Goal: Task Accomplishment & Management: Manage account settings

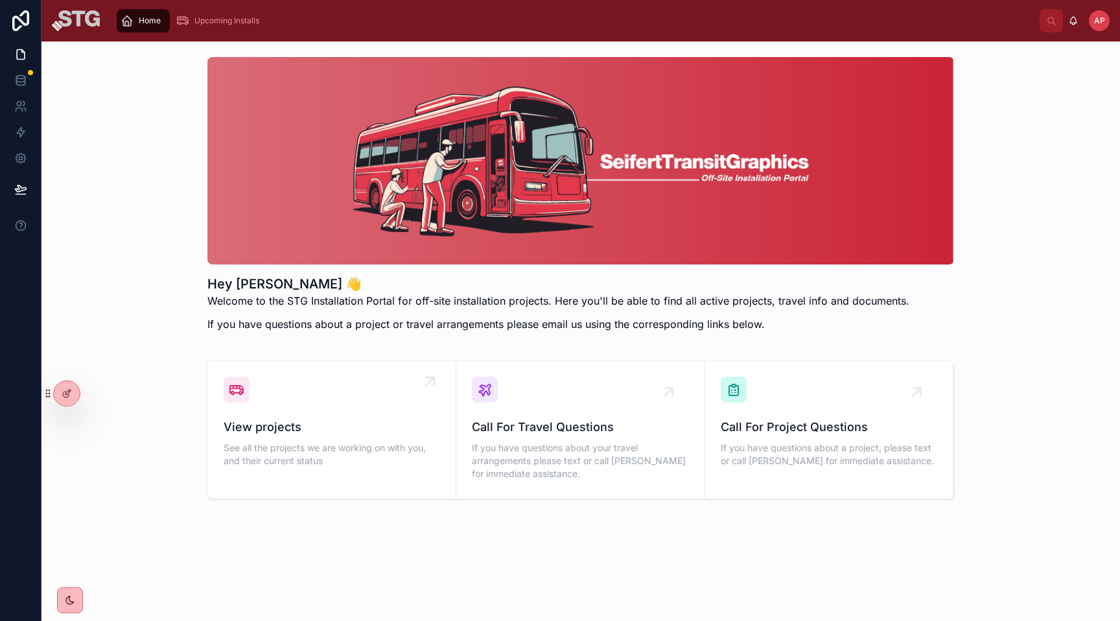
click at [343, 415] on div "View projects See all the projects we are working on with you, and their curren…" at bounding box center [332, 423] width 216 height 93
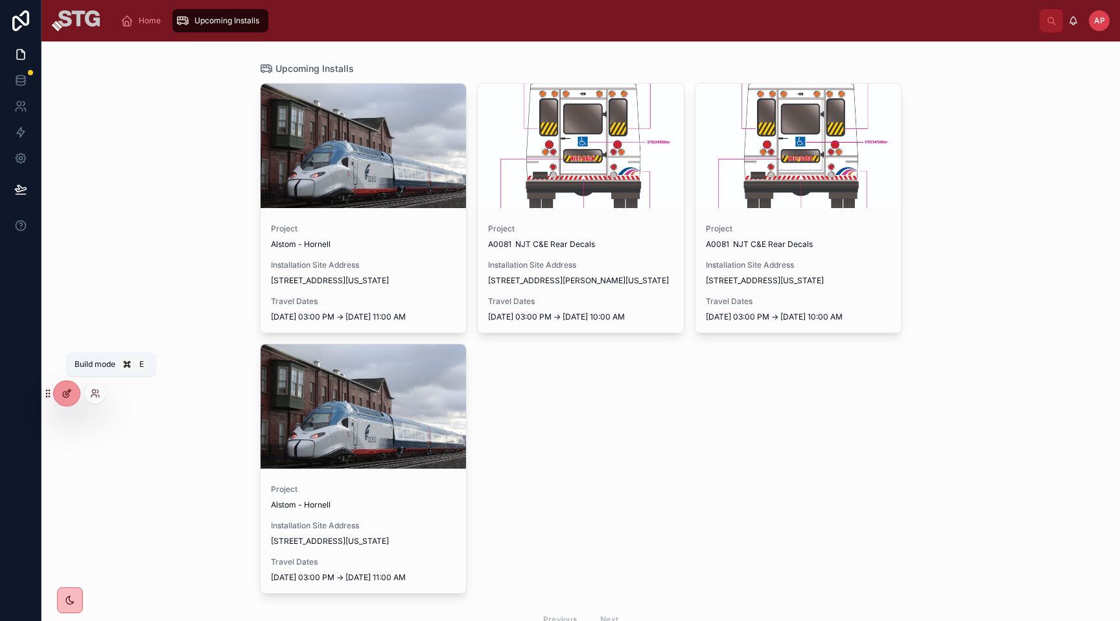
click at [67, 393] on icon at bounding box center [67, 393] width 10 height 10
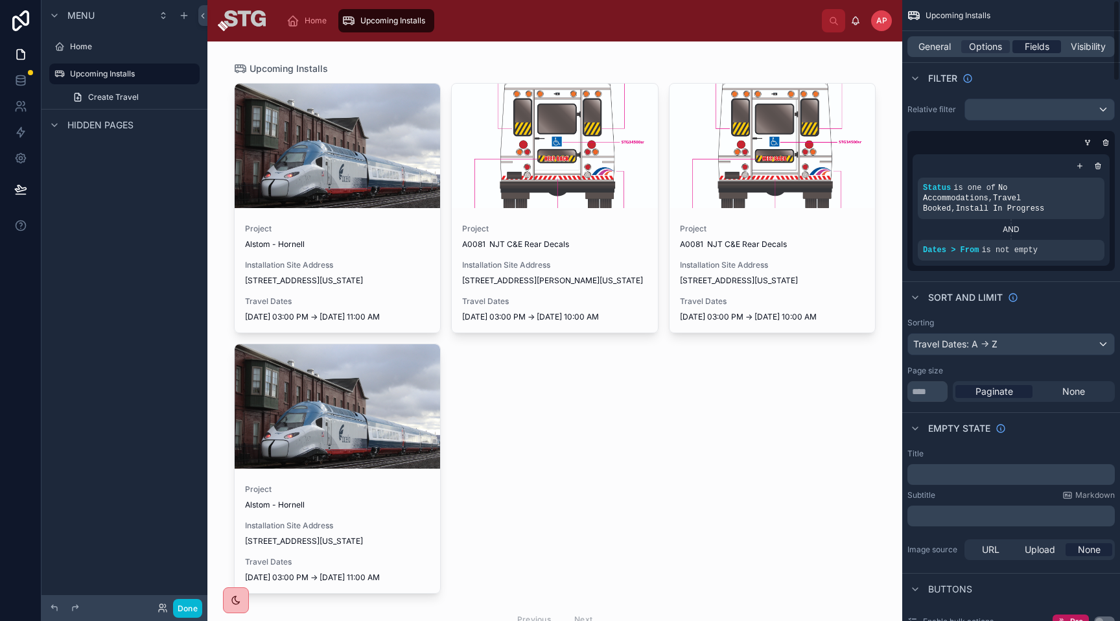
click at [1031, 52] on span "Fields" at bounding box center [1037, 46] width 25 height 13
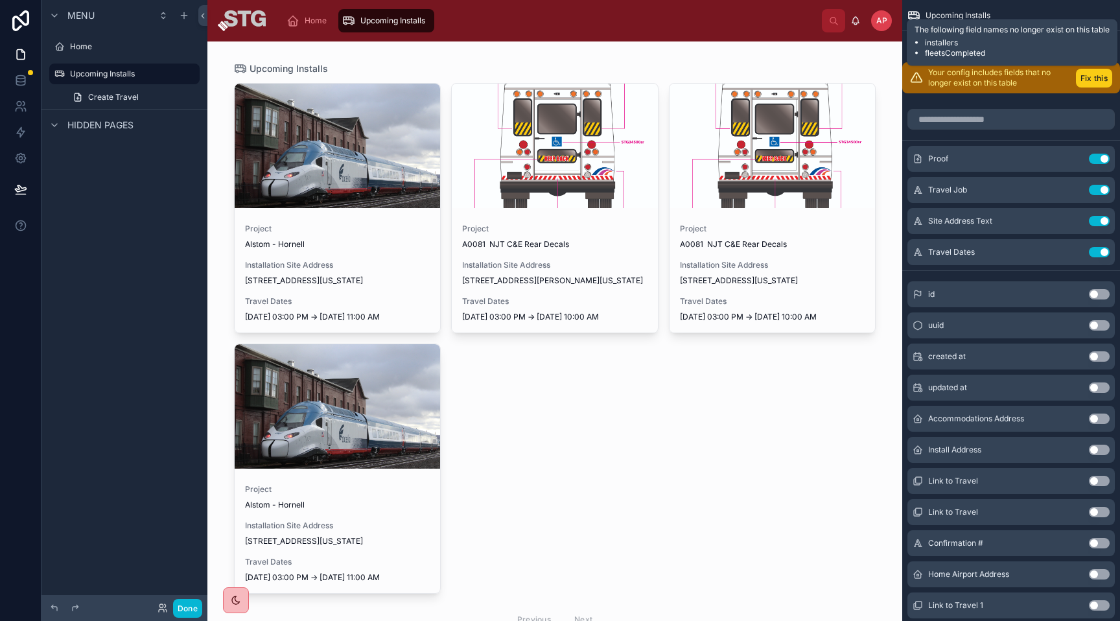
click at [1095, 79] on button "Fix this" at bounding box center [1094, 78] width 36 height 19
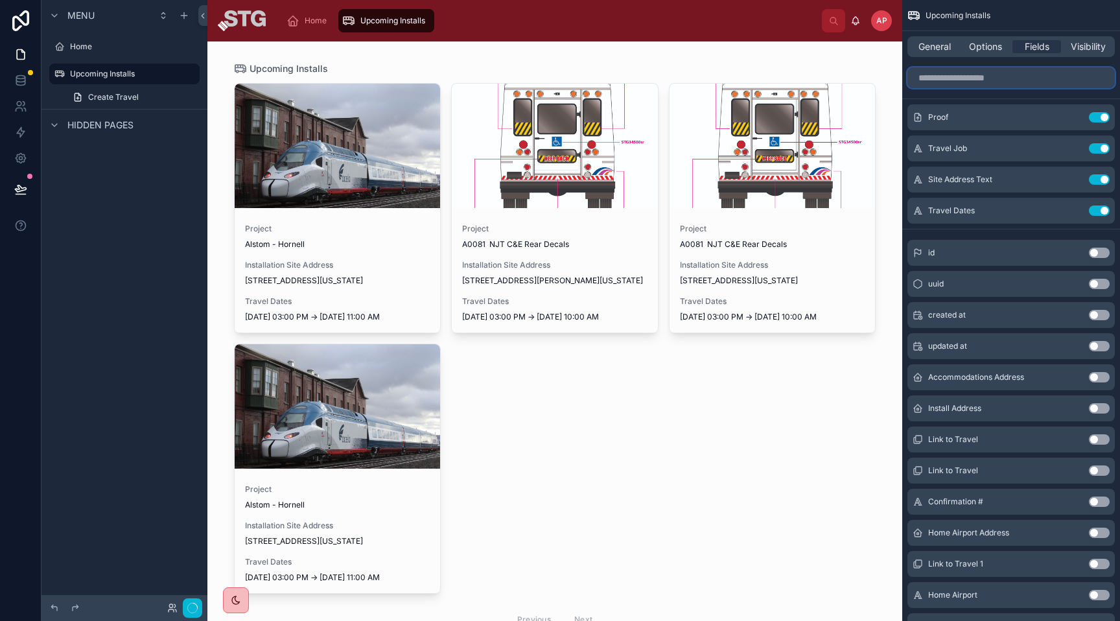
click at [1041, 80] on input "scrollable content" at bounding box center [1010, 77] width 207 height 21
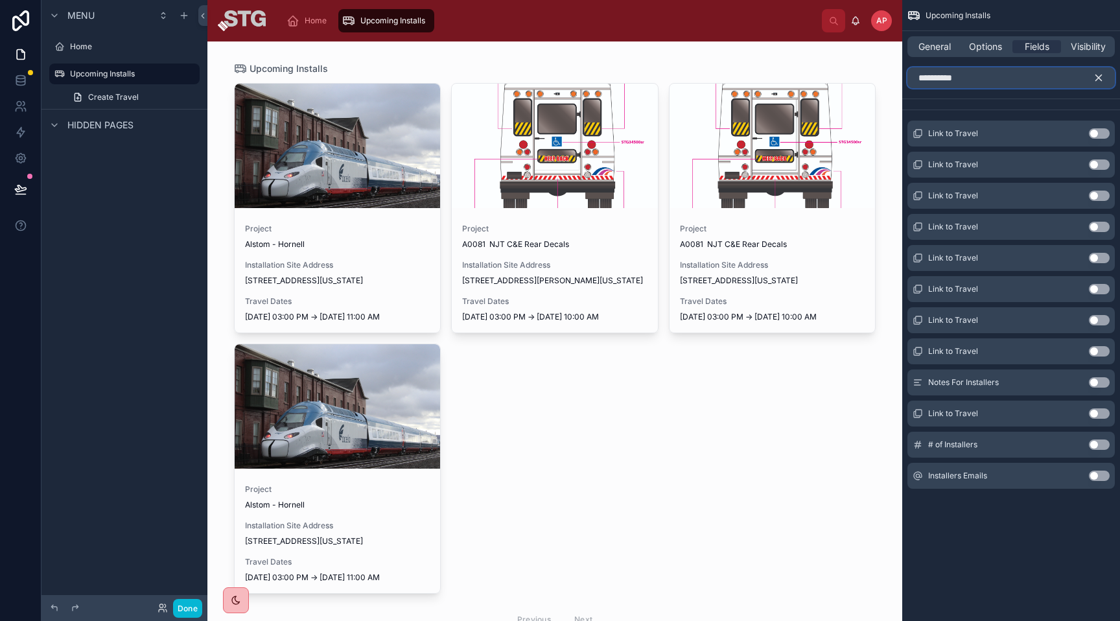
type input "**********"
click at [776, 434] on div at bounding box center [555, 358] width 663 height 635
click at [17, 77] on icon at bounding box center [20, 80] width 13 height 13
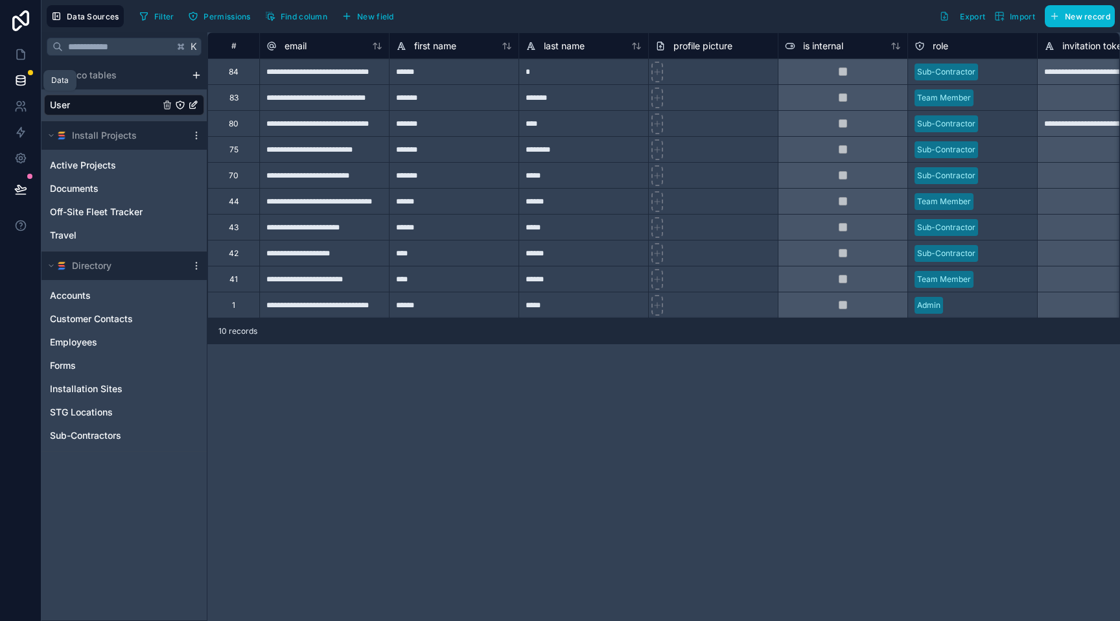
click at [21, 81] on icon at bounding box center [20, 80] width 13 height 13
click at [229, 72] on div "84" at bounding box center [234, 72] width 10 height 10
click at [23, 77] on icon at bounding box center [20, 80] width 13 height 13
click at [303, 75] on div "**********" at bounding box center [324, 71] width 130 height 26
click at [192, 106] on icon "User" at bounding box center [194, 103] width 5 height 5
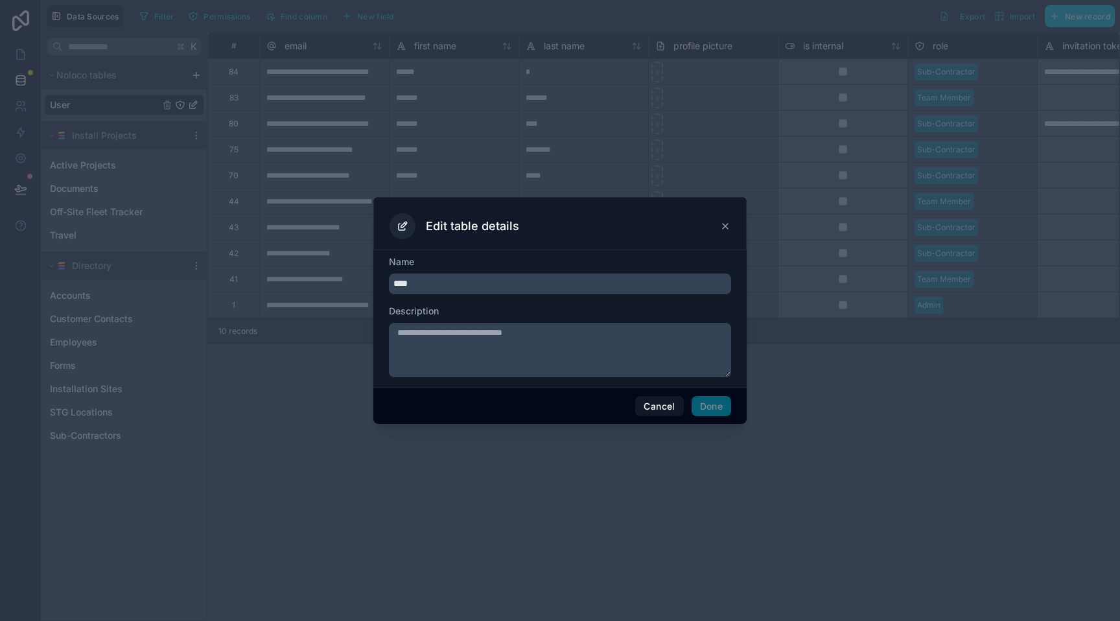
drag, startPoint x: 728, startPoint y: 227, endPoint x: 712, endPoint y: 231, distance: 16.0
click at [728, 227] on icon at bounding box center [725, 226] width 10 height 10
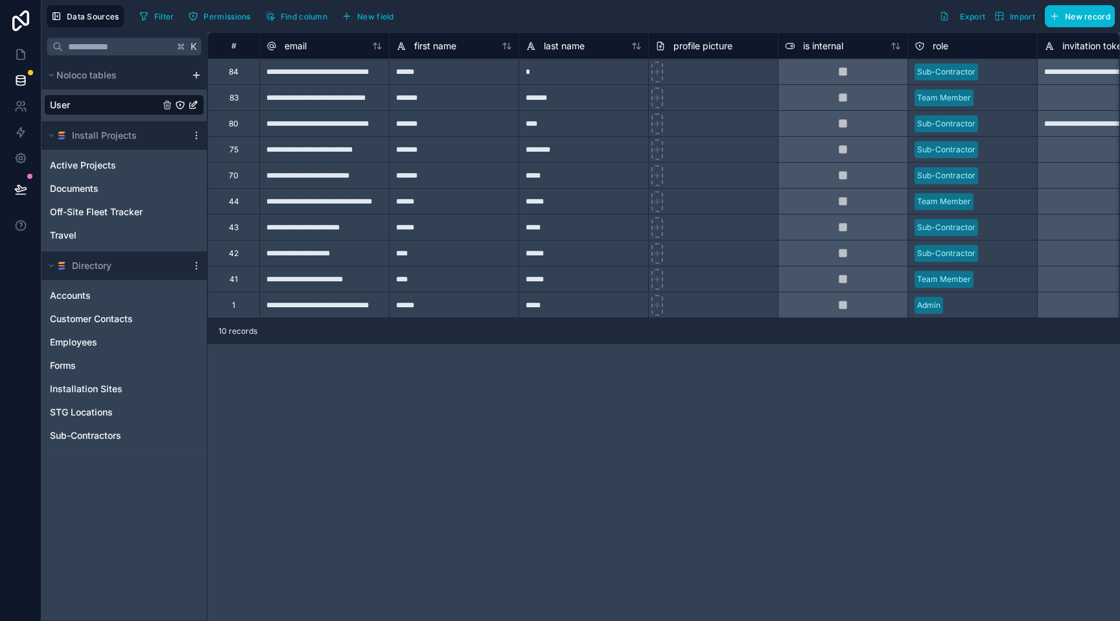
click at [236, 71] on div "84" at bounding box center [234, 72] width 10 height 10
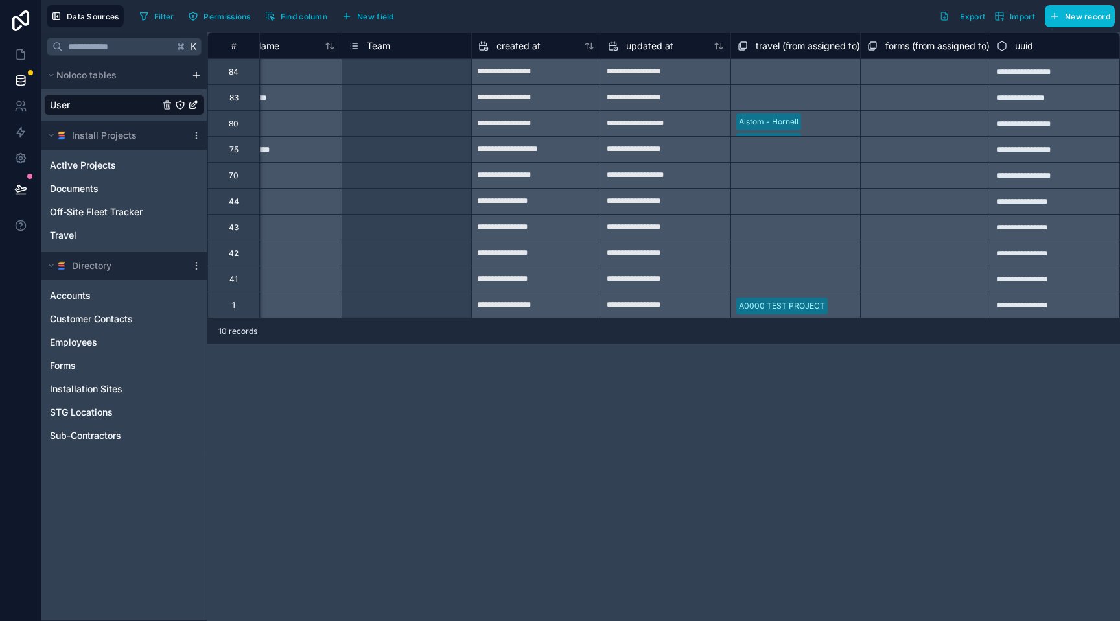
scroll to position [0, 1470]
click at [986, 78] on div "Select a forms (from assigned to) collection" at bounding box center [928, 71] width 130 height 26
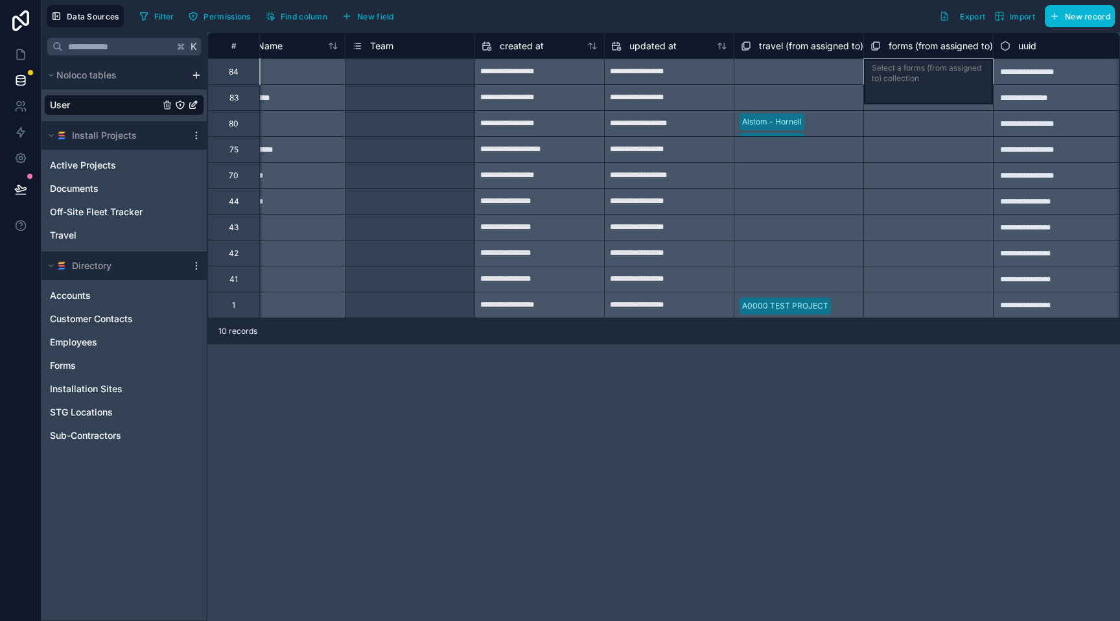
scroll to position [0, 1473]
click at [1031, 74] on div "**********" at bounding box center [1055, 71] width 130 height 26
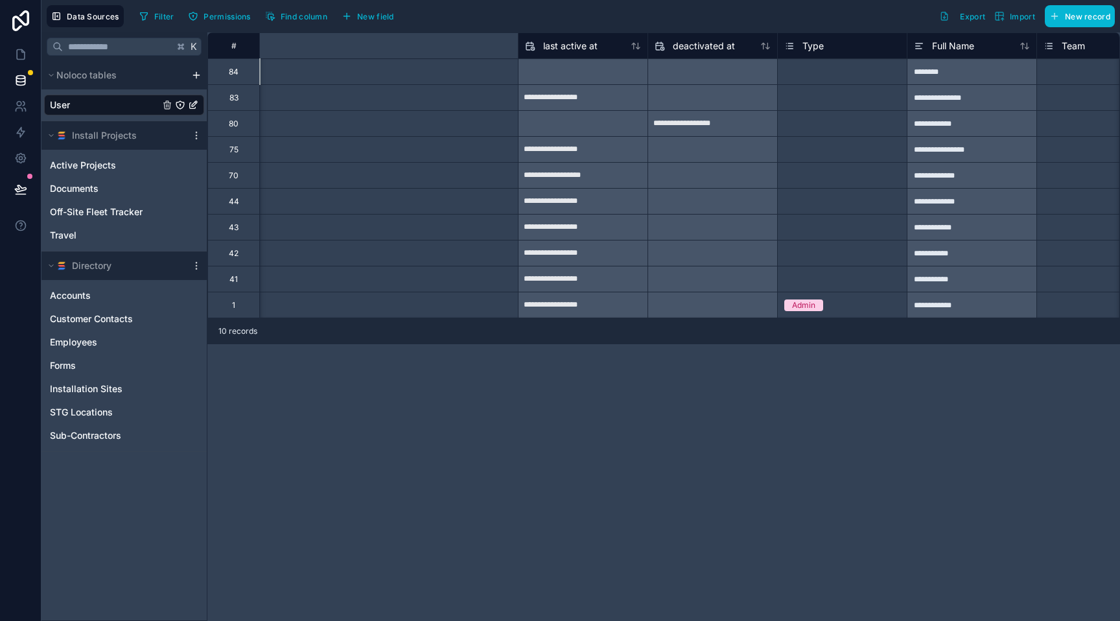
scroll to position [0, 0]
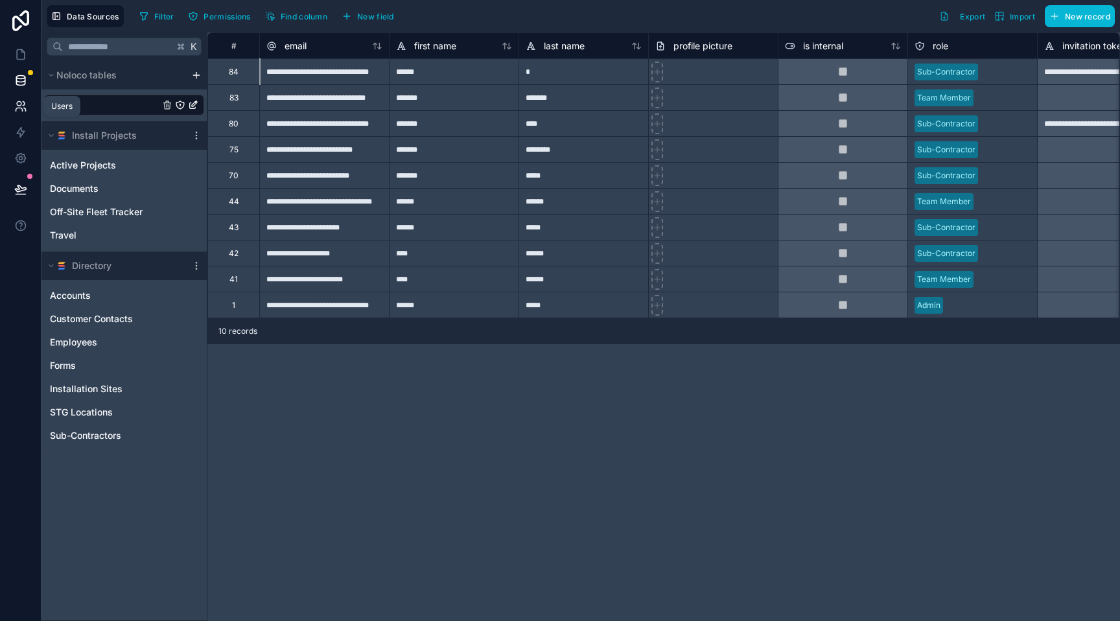
click at [23, 104] on icon at bounding box center [20, 106] width 13 height 13
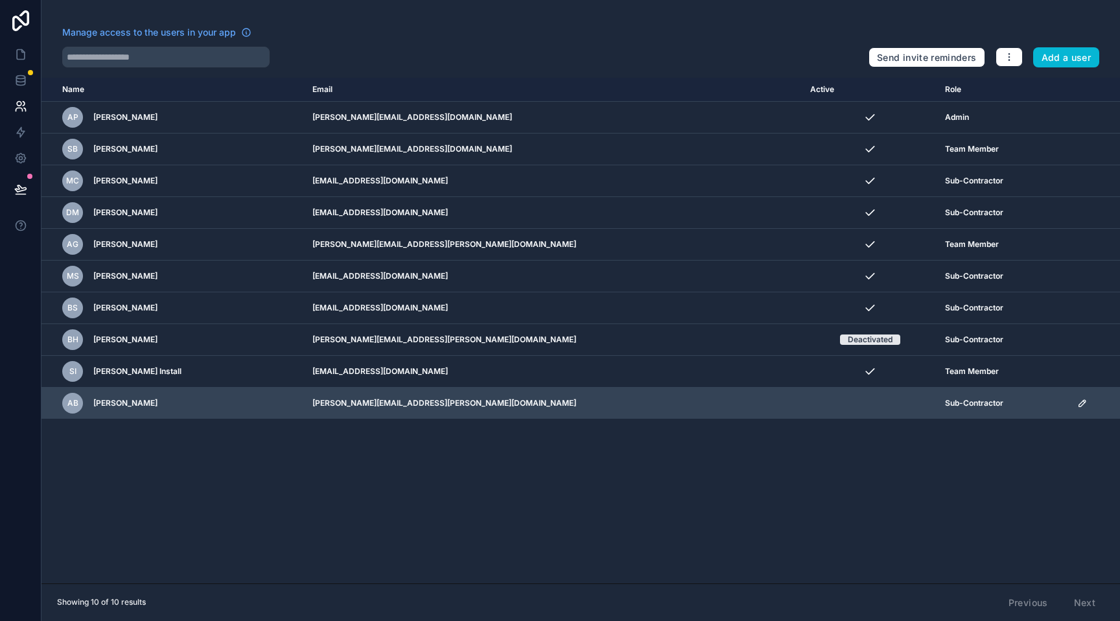
click at [1083, 402] on icon "scrollable content" at bounding box center [1084, 402] width 2 height 2
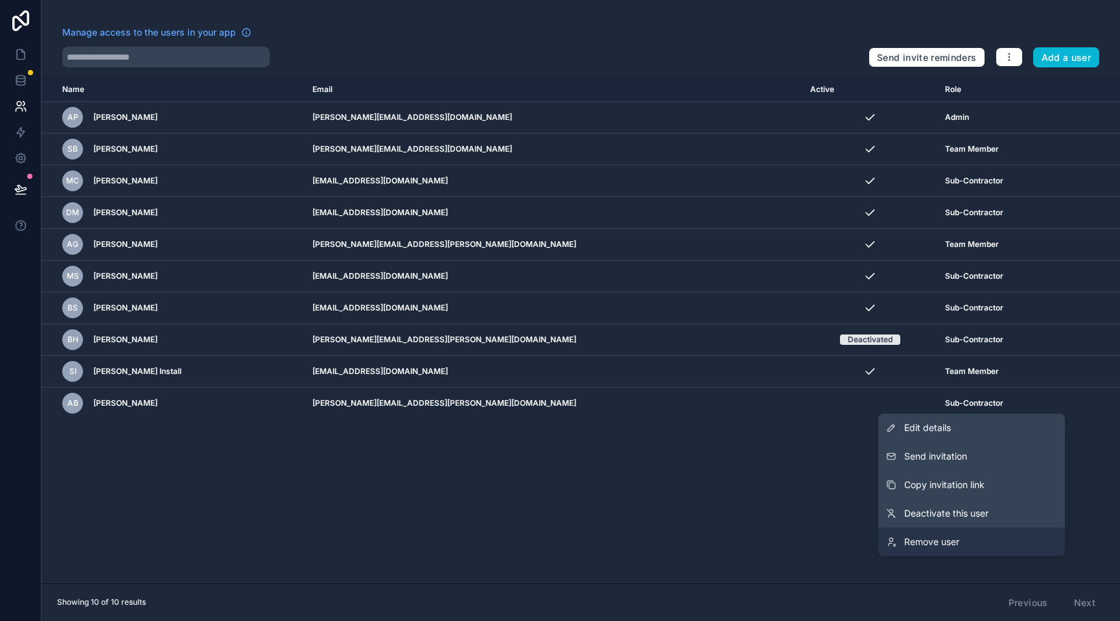
click at [956, 541] on span "Remove user" at bounding box center [931, 541] width 55 height 13
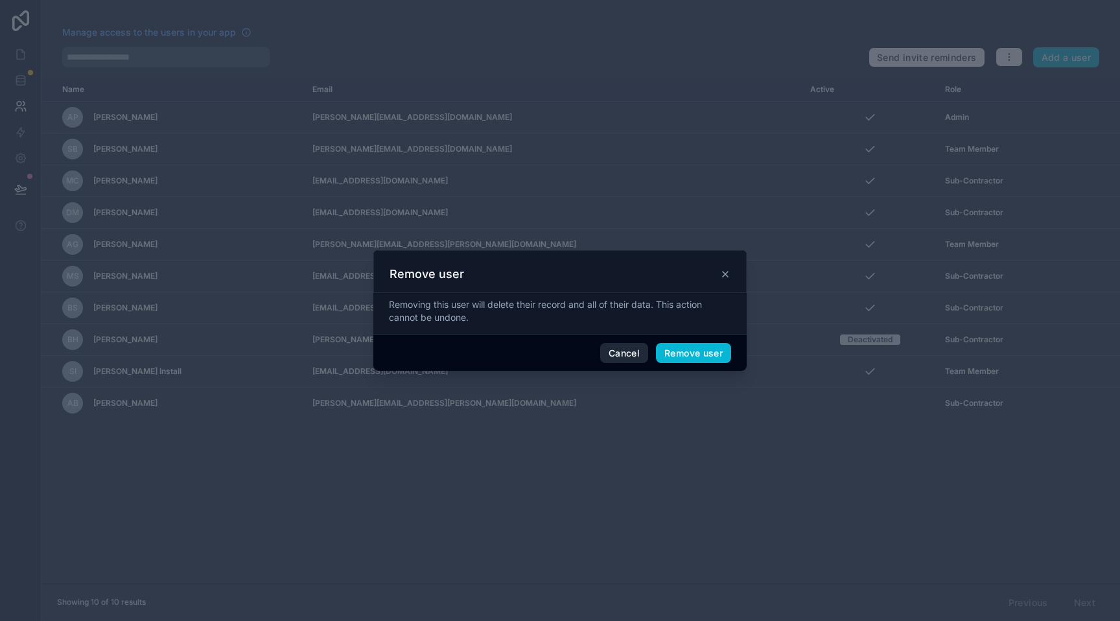
click at [614, 351] on button "Cancel" at bounding box center [624, 353] width 48 height 21
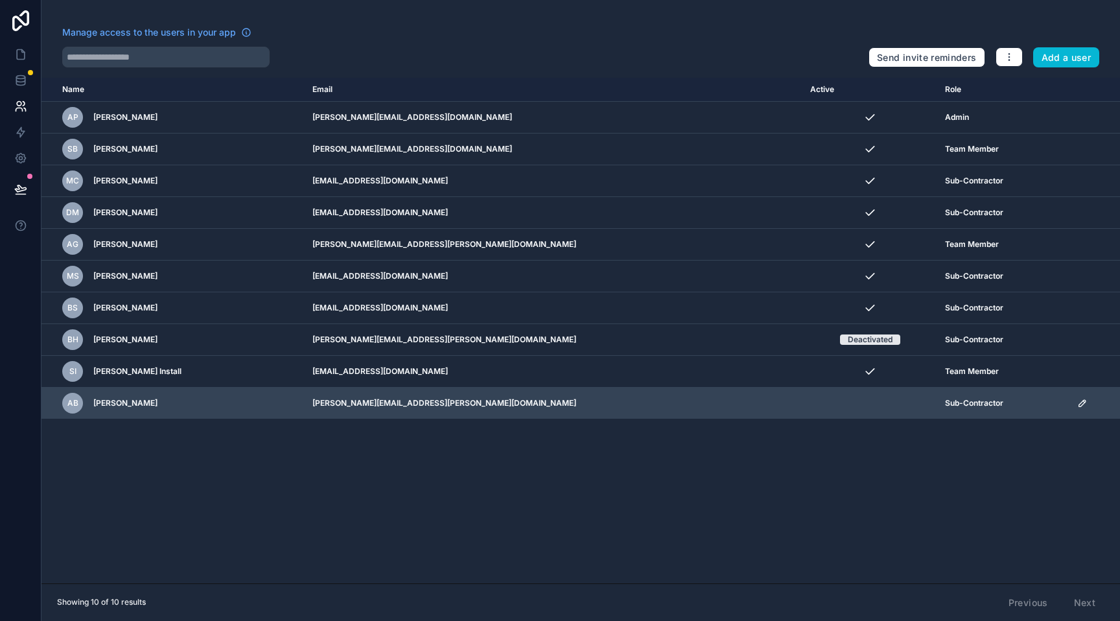
click at [1077, 402] on icon "scrollable content" at bounding box center [1082, 403] width 10 height 10
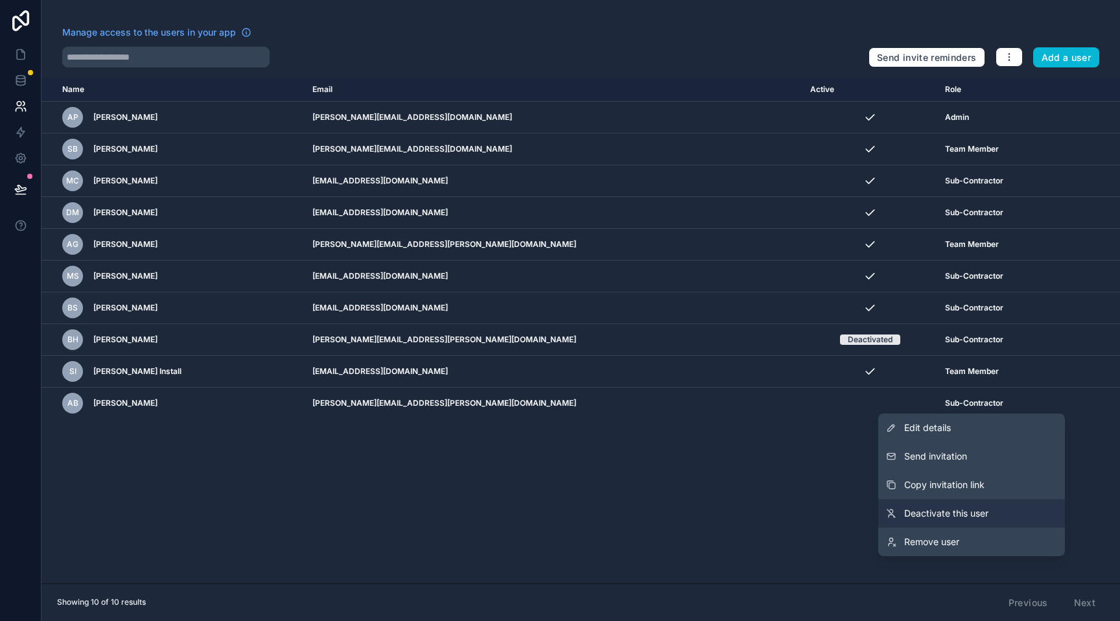
click at [961, 514] on span "Deactivate this user" at bounding box center [946, 513] width 84 height 13
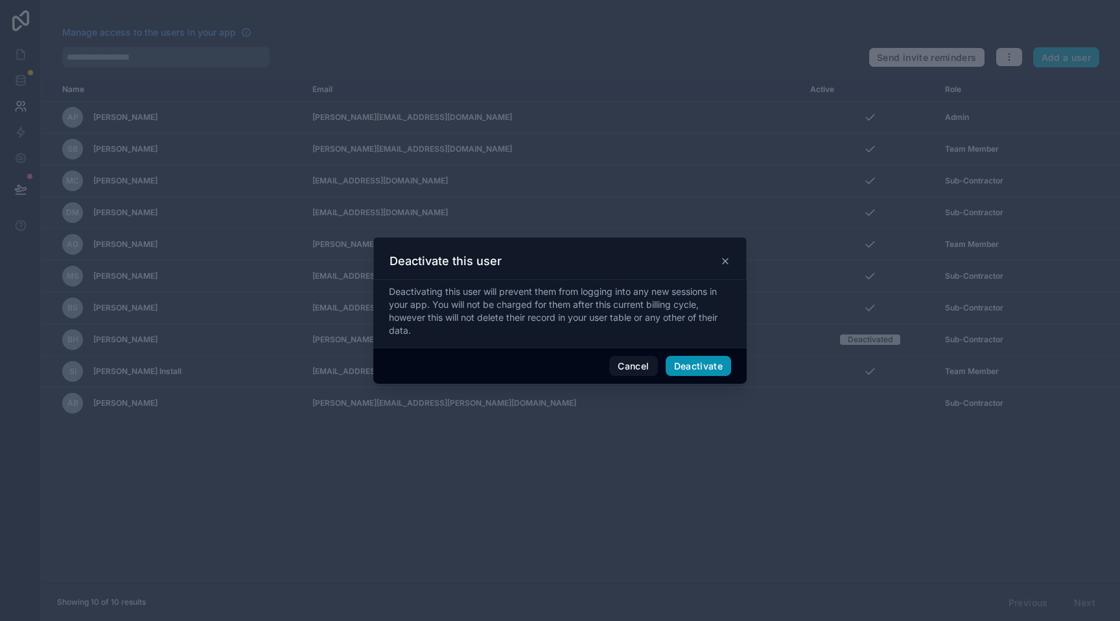
click at [715, 366] on button "Deactivate" at bounding box center [699, 366] width 66 height 21
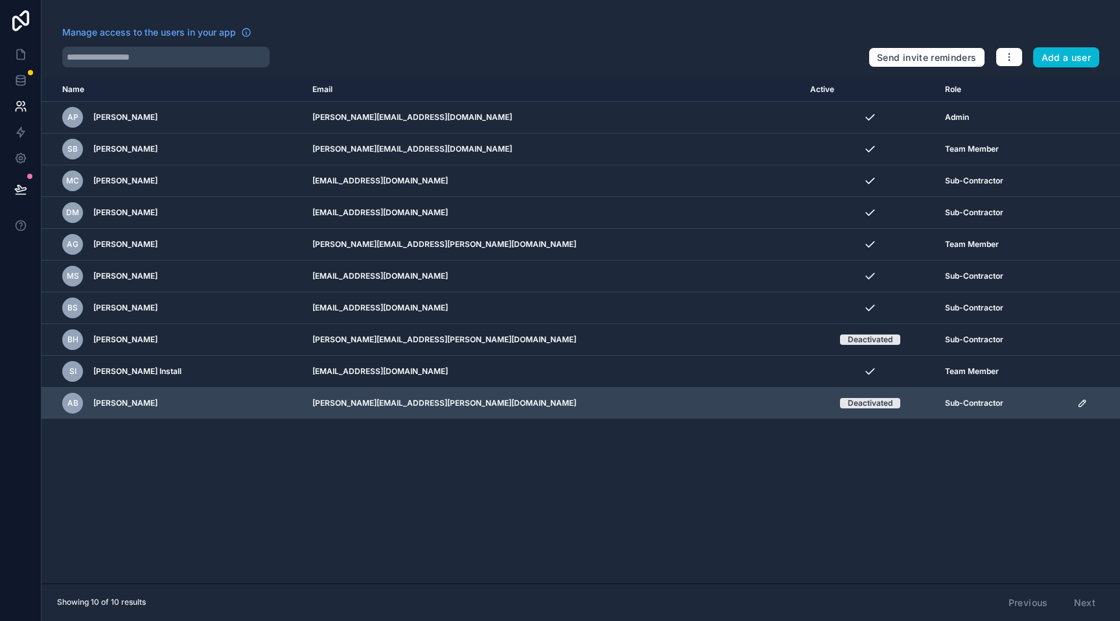
click at [1077, 402] on icon "scrollable content" at bounding box center [1082, 403] width 10 height 10
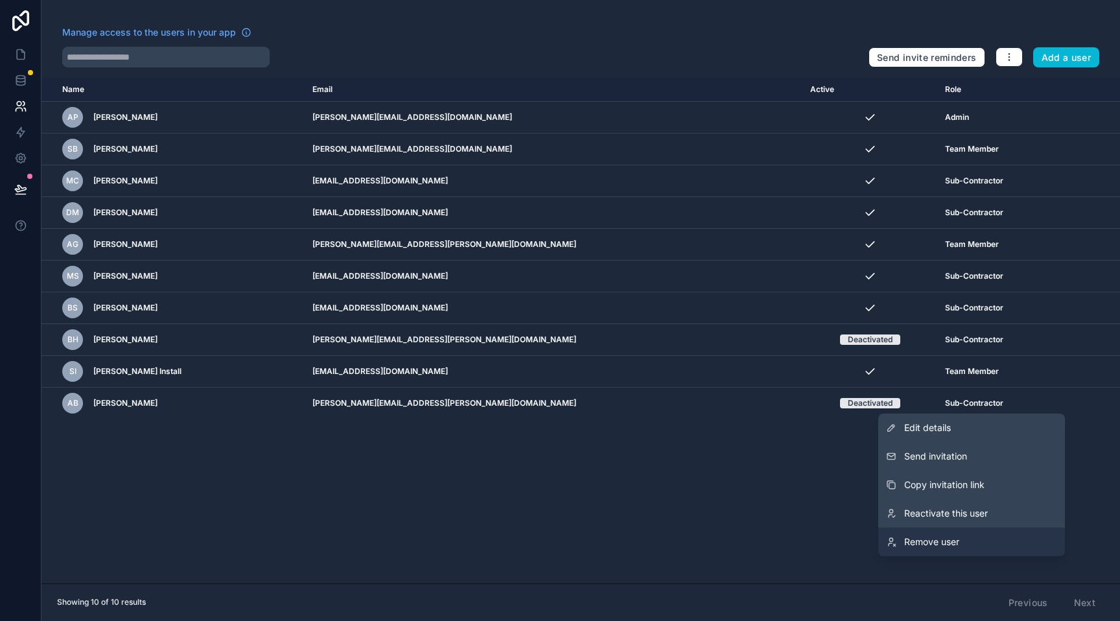
click at [960, 541] on link "Remove user" at bounding box center [971, 542] width 187 height 29
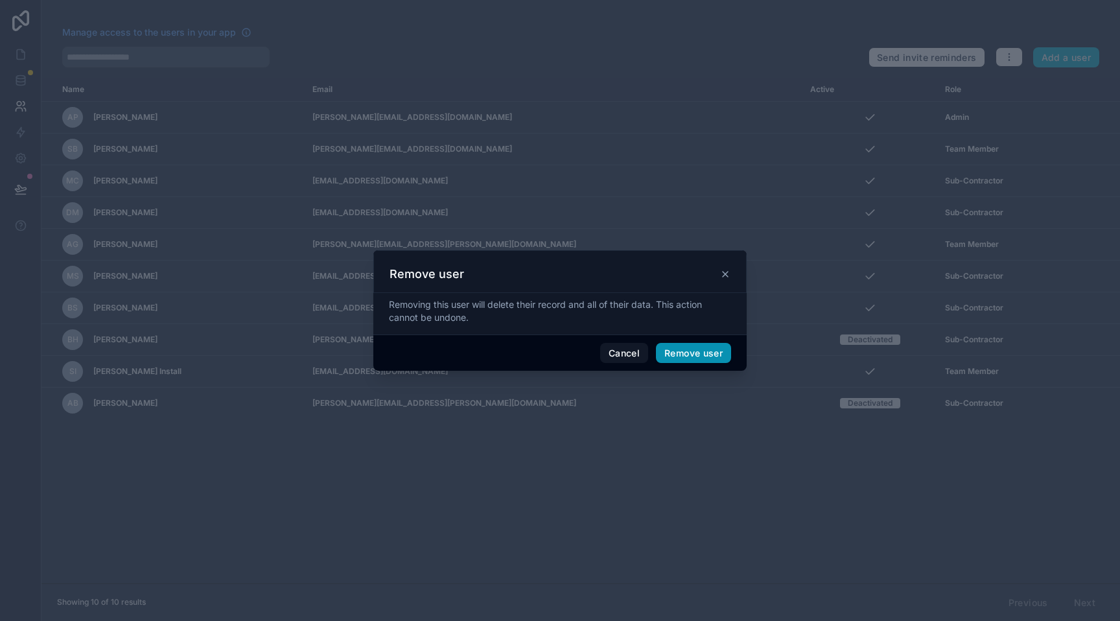
click at [694, 353] on button "Remove user" at bounding box center [693, 353] width 75 height 21
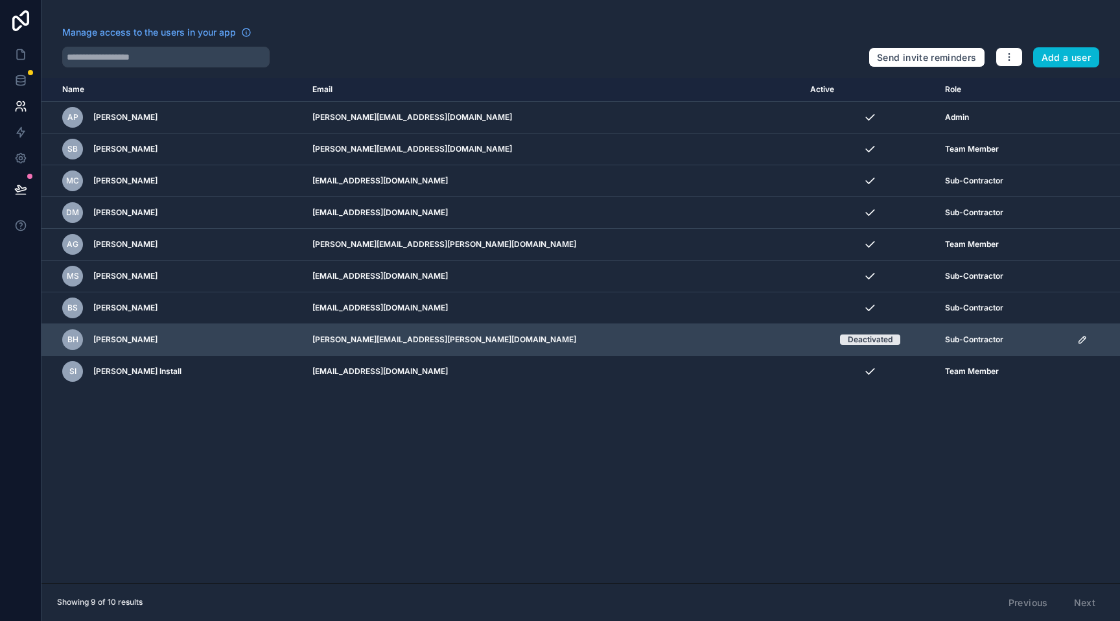
click at [1083, 337] on icon "scrollable content" at bounding box center [1084, 338] width 2 height 2
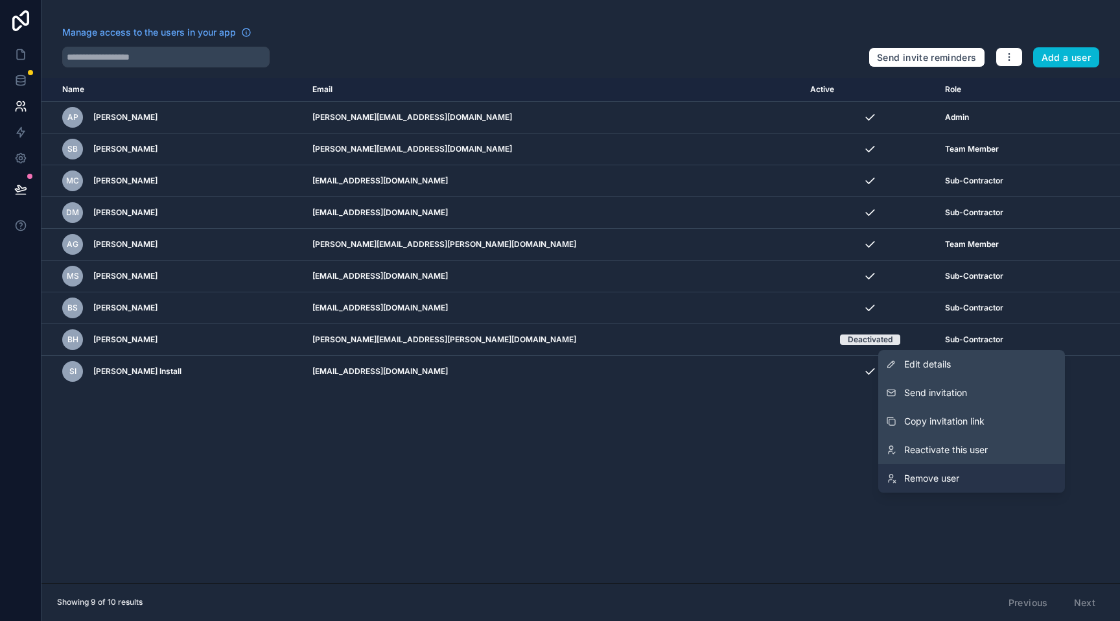
click at [961, 478] on link "Remove user" at bounding box center [971, 478] width 187 height 29
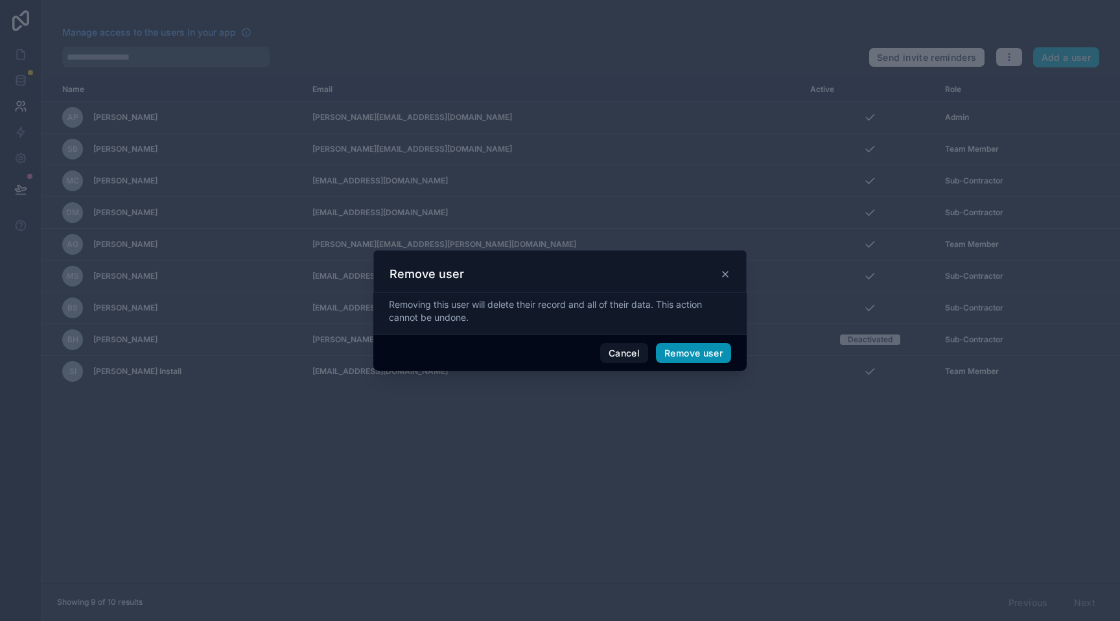
click at [691, 355] on button "Remove user" at bounding box center [693, 353] width 75 height 21
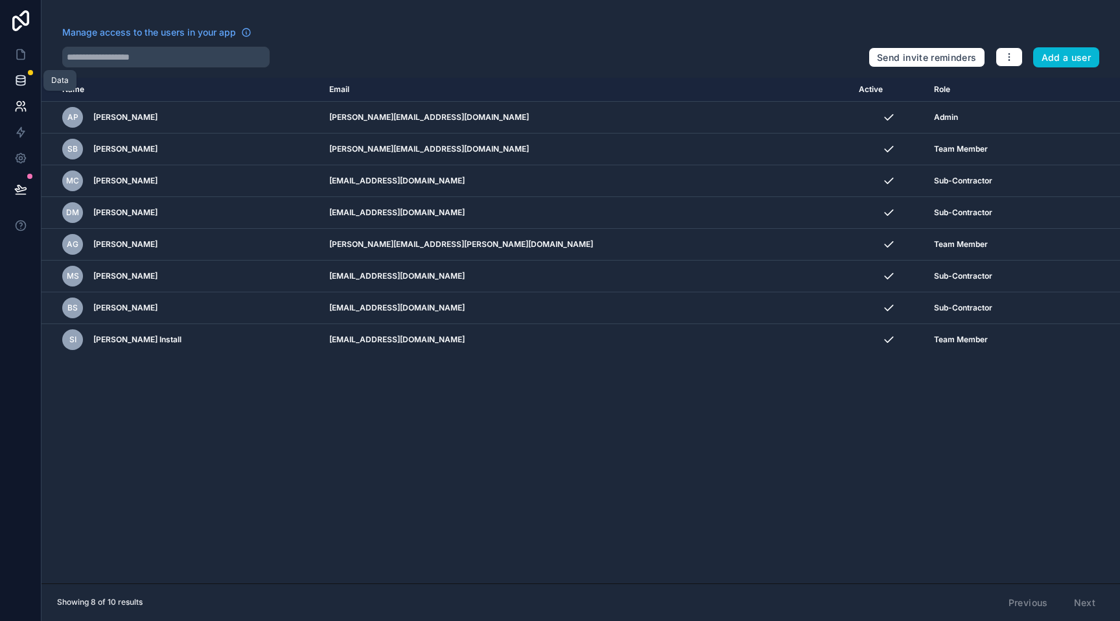
click at [13, 76] on link at bounding box center [20, 80] width 41 height 26
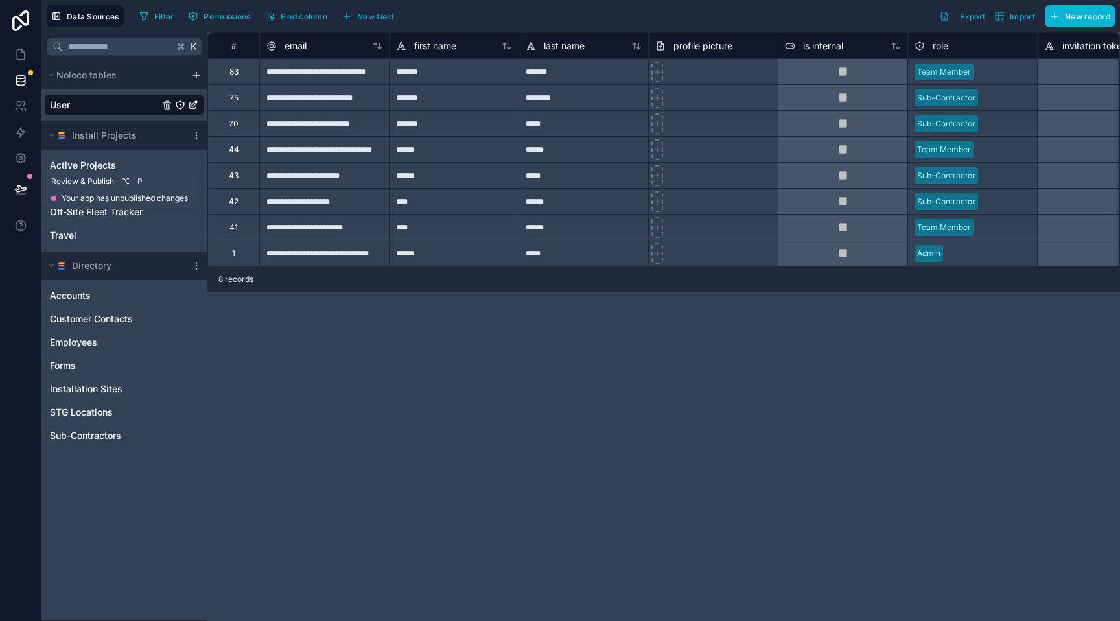
click at [21, 194] on icon at bounding box center [21, 194] width 10 height 0
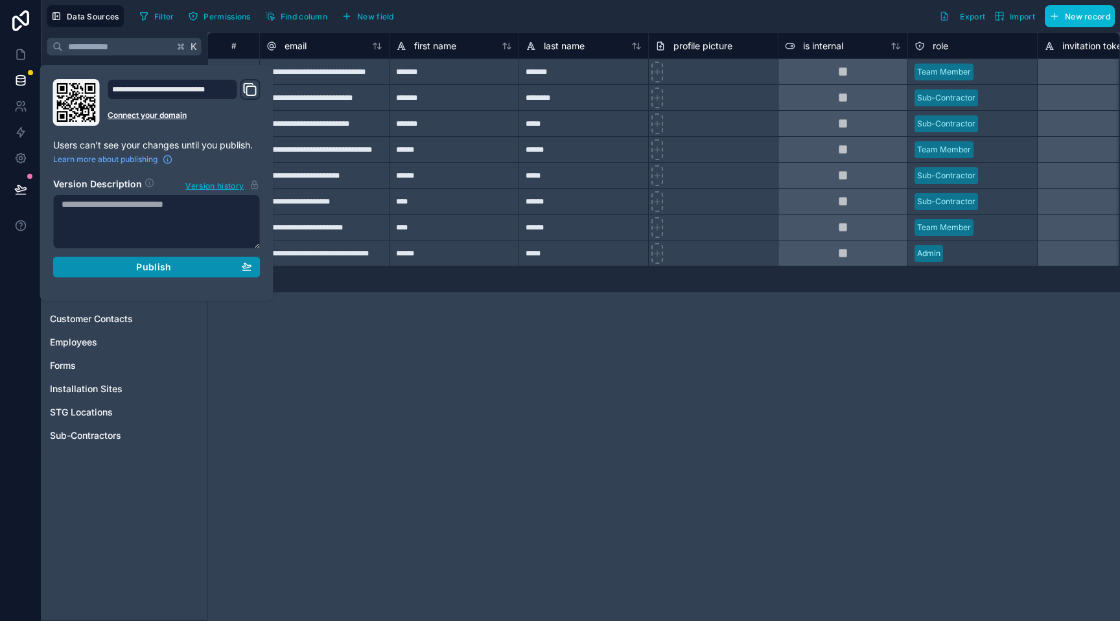
click at [155, 268] on span "Publish" at bounding box center [153, 267] width 35 height 12
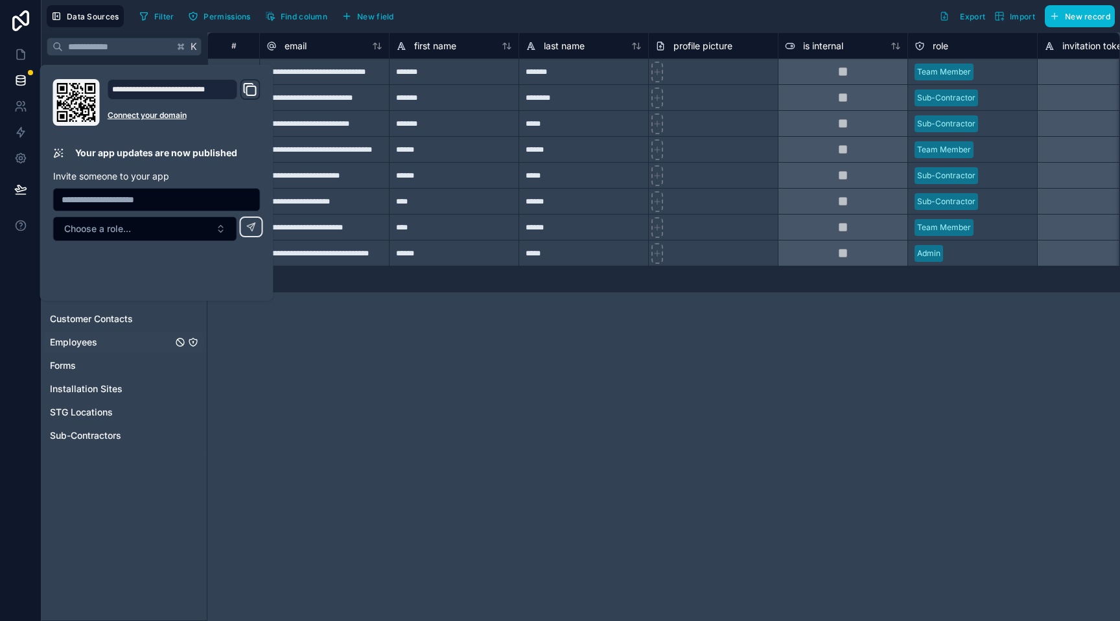
click at [97, 343] on link "Employees" at bounding box center [111, 342] width 122 height 13
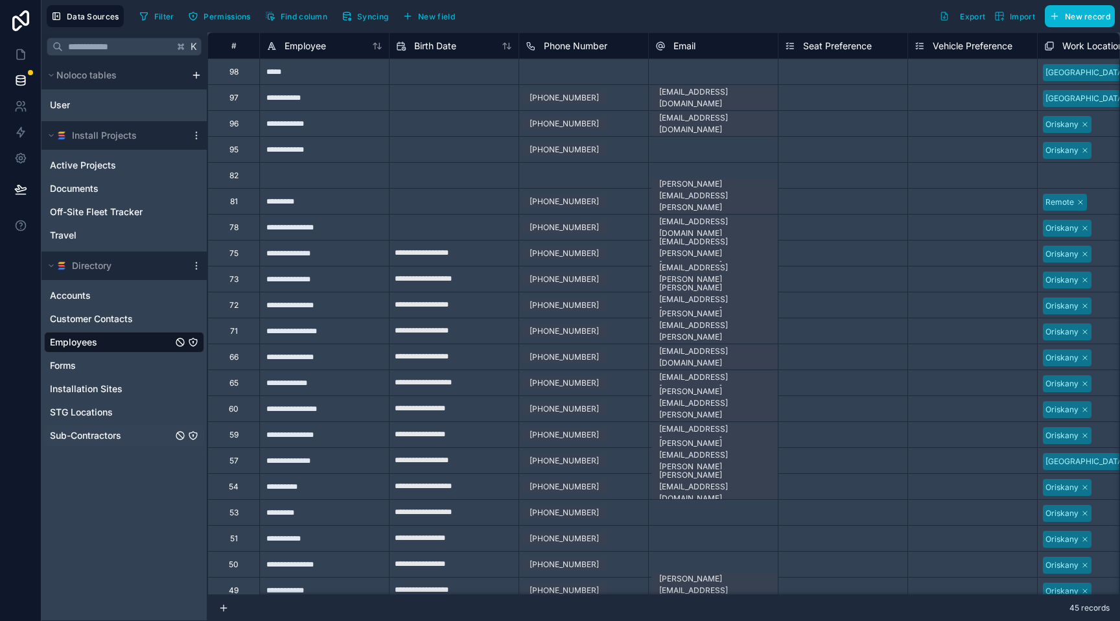
click at [90, 436] on span "Sub-Contractors" at bounding box center [85, 435] width 71 height 13
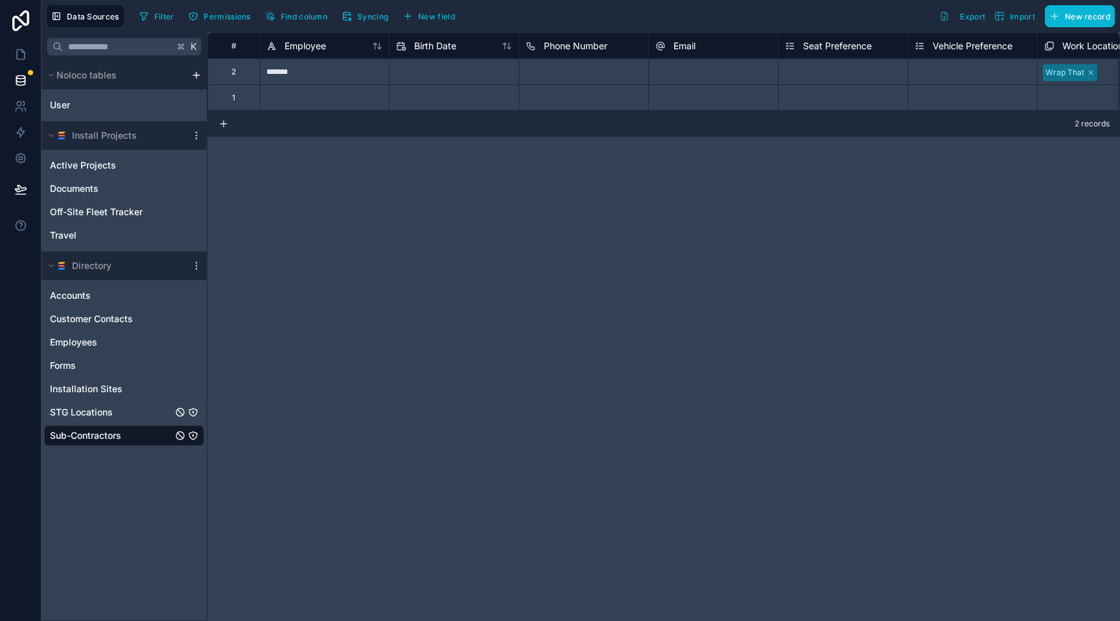
click at [89, 412] on span "STG Locations" at bounding box center [81, 412] width 63 height 13
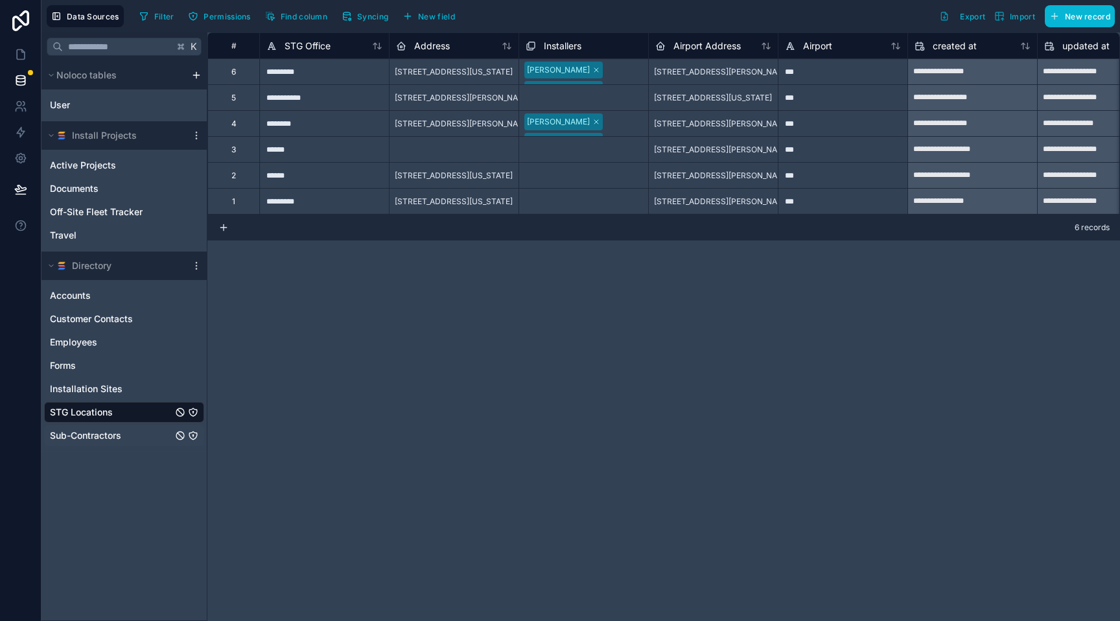
click at [106, 436] on span "Sub-Contractors" at bounding box center [85, 435] width 71 height 13
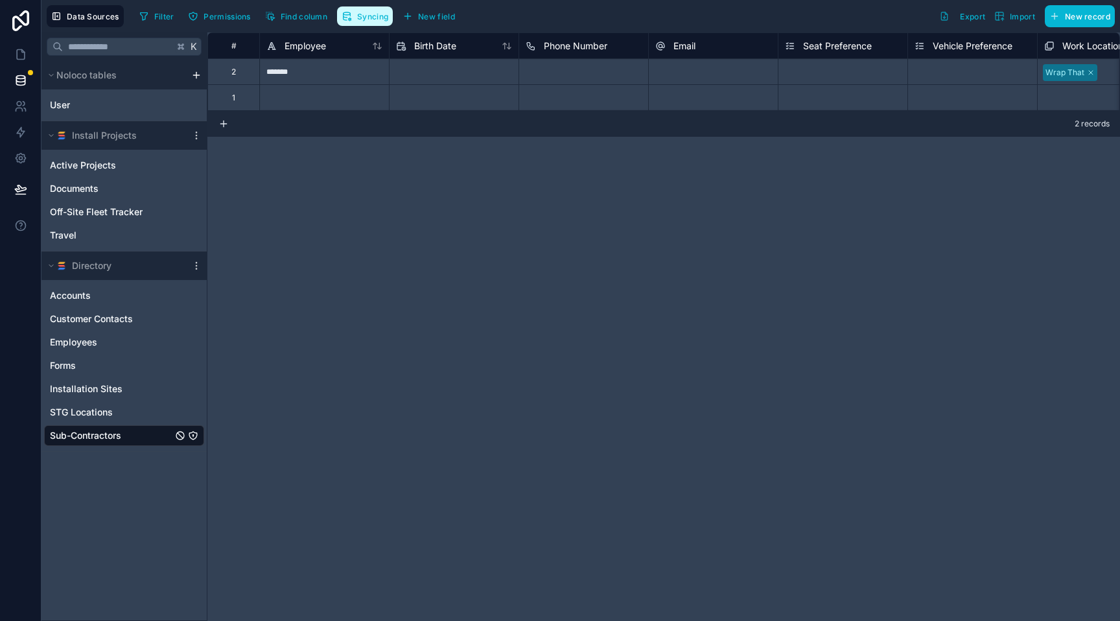
click at [372, 12] on span "Syncing" at bounding box center [372, 17] width 31 height 10
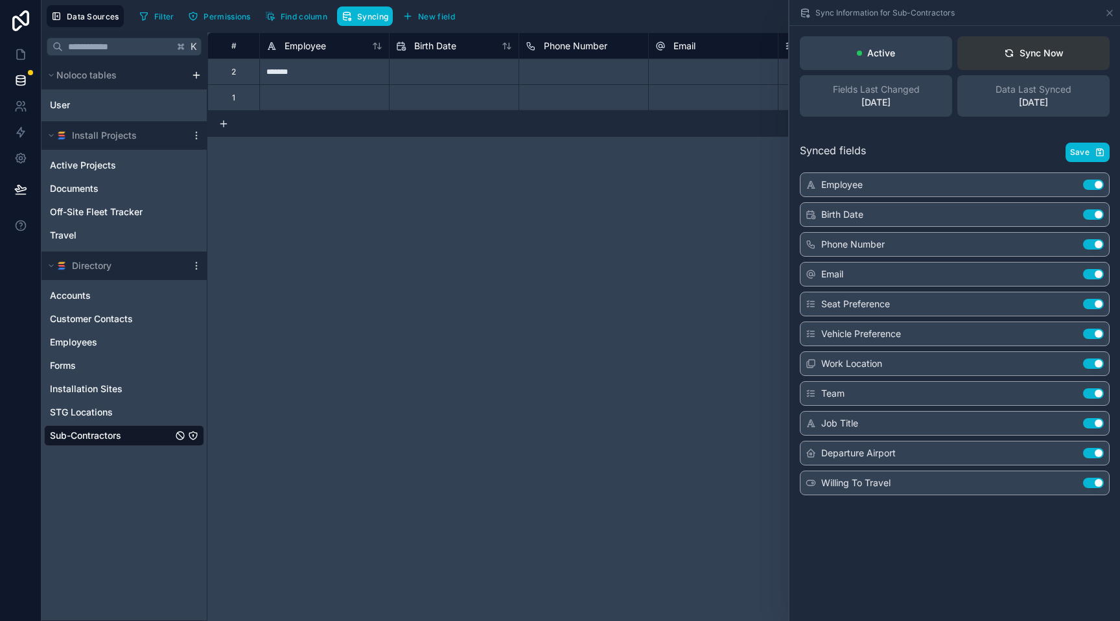
click at [1071, 49] on button "Sync Now" at bounding box center [1033, 53] width 152 height 34
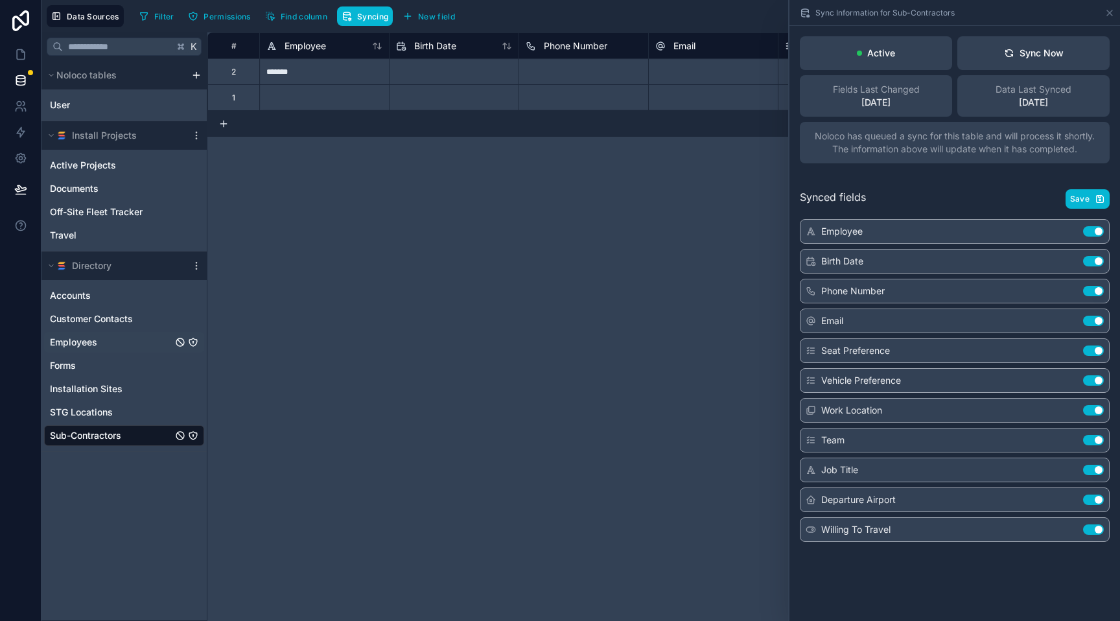
click at [88, 341] on span "Employees" at bounding box center [73, 342] width 47 height 13
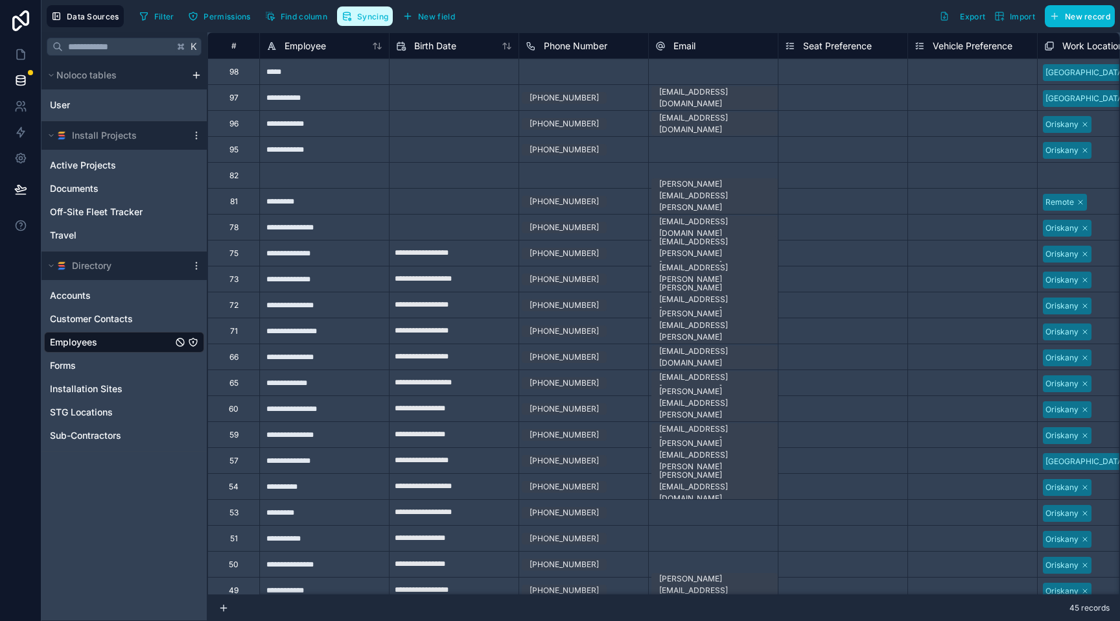
click at [378, 19] on span "Syncing" at bounding box center [372, 17] width 31 height 10
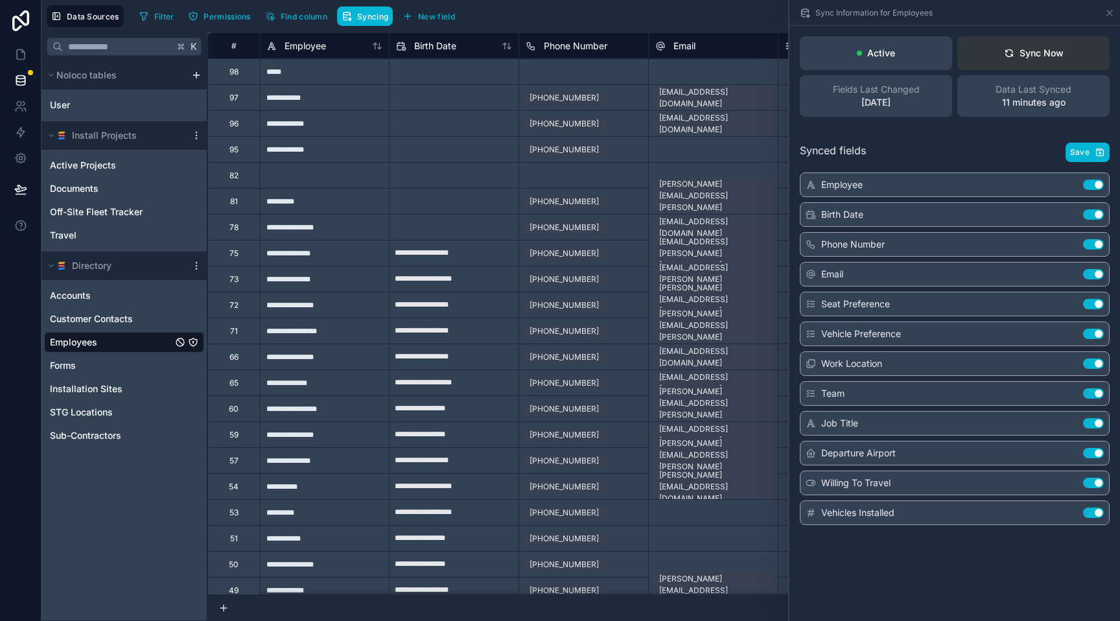
click at [990, 47] on button "Sync Now" at bounding box center [1033, 53] width 152 height 34
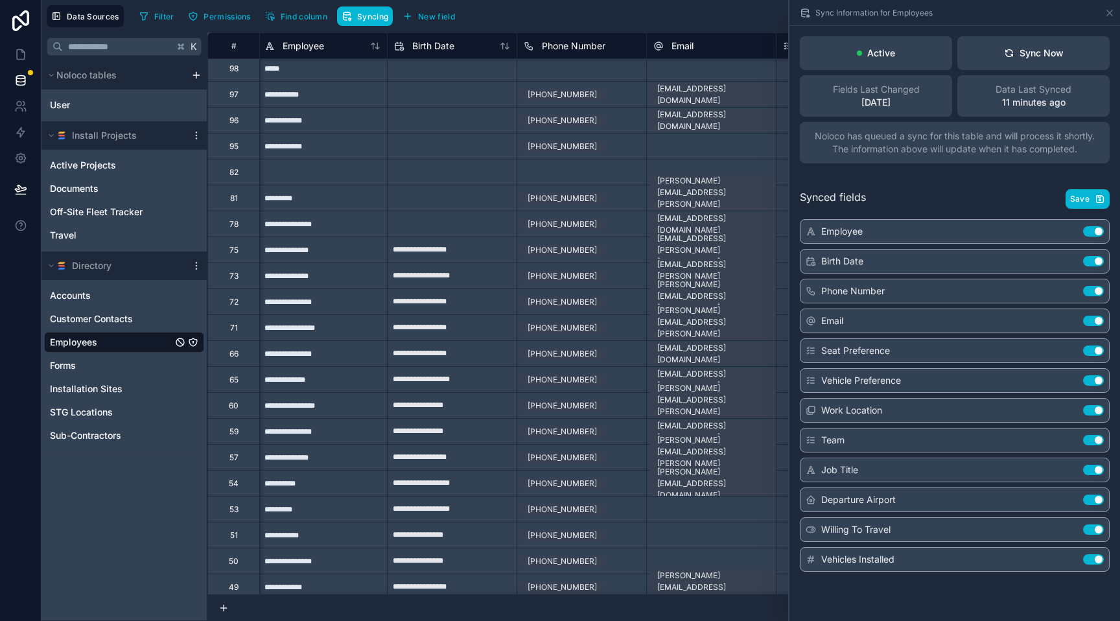
scroll to position [3, 3]
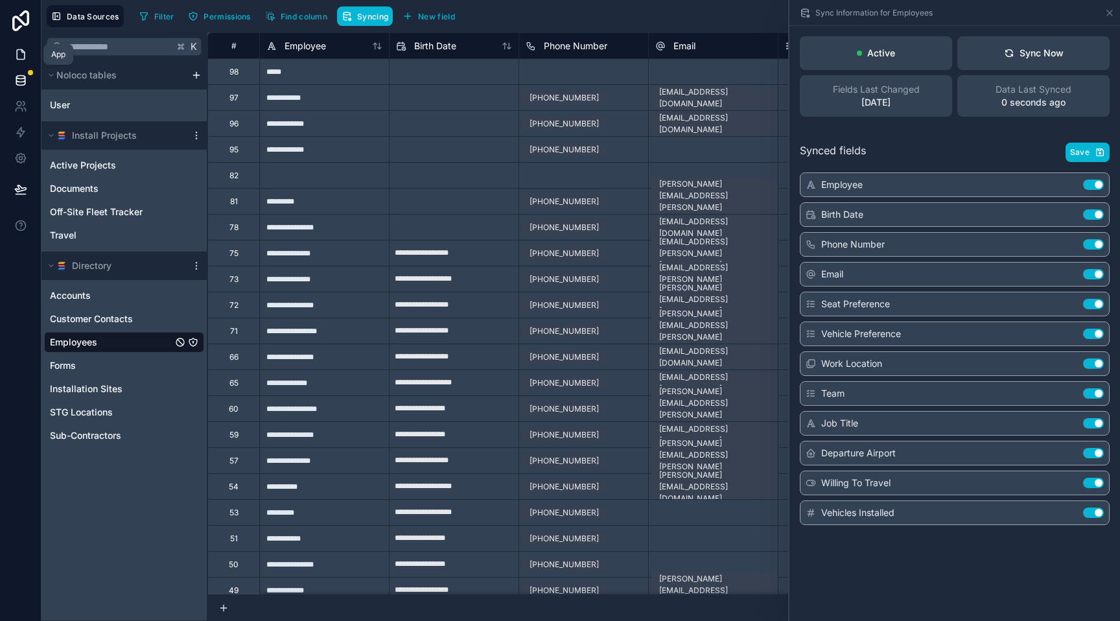
click at [20, 54] on icon at bounding box center [20, 54] width 13 height 13
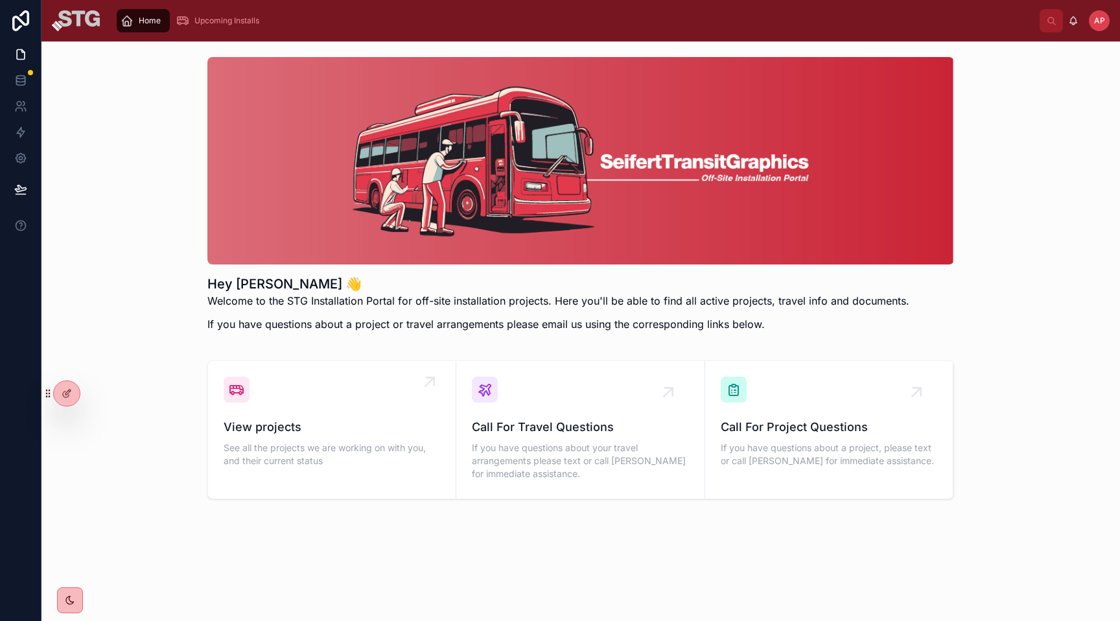
click at [301, 393] on div "View projects See all the projects we are working on with you, and their curren…" at bounding box center [332, 423] width 216 height 93
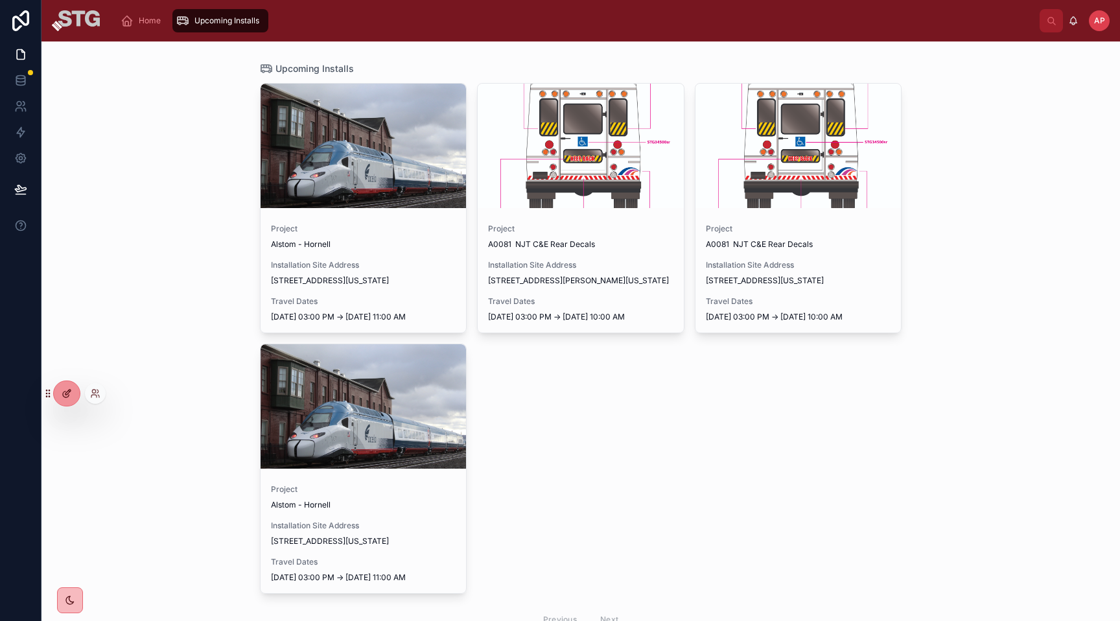
click at [68, 391] on icon at bounding box center [67, 393] width 10 height 10
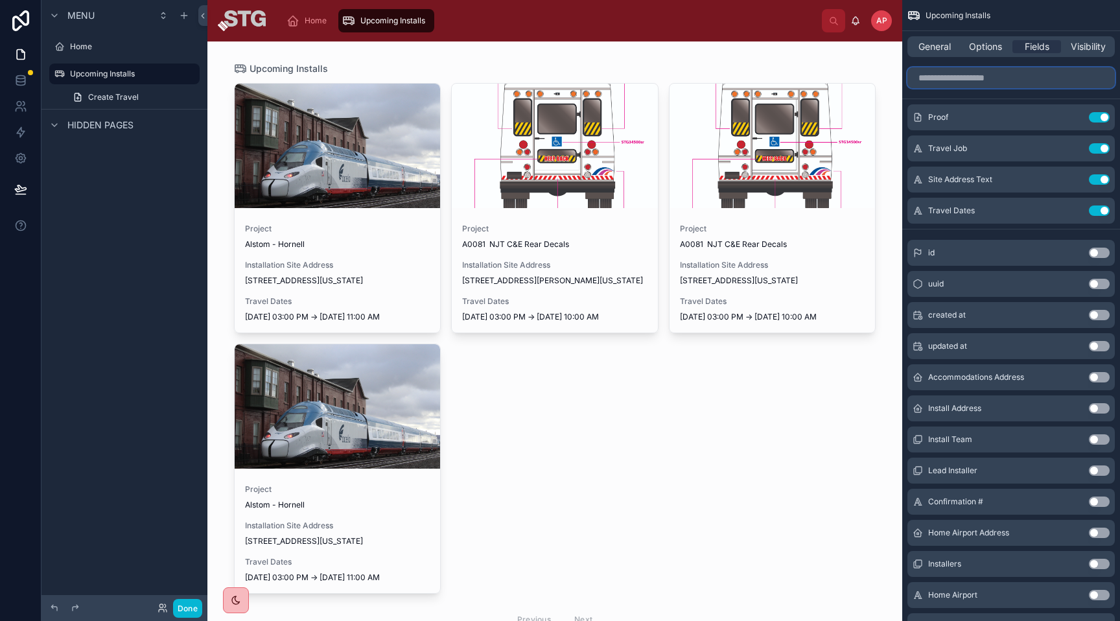
click at [996, 79] on input "scrollable content" at bounding box center [1010, 77] width 207 height 21
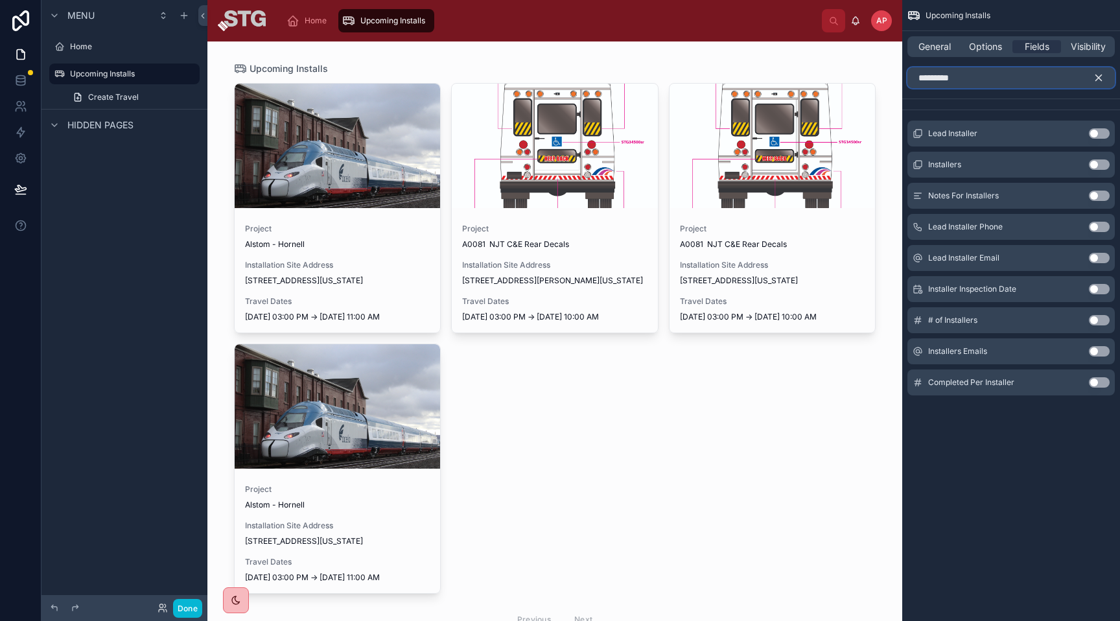
type input "*********"
click at [1103, 163] on button "Use setting" at bounding box center [1099, 164] width 21 height 10
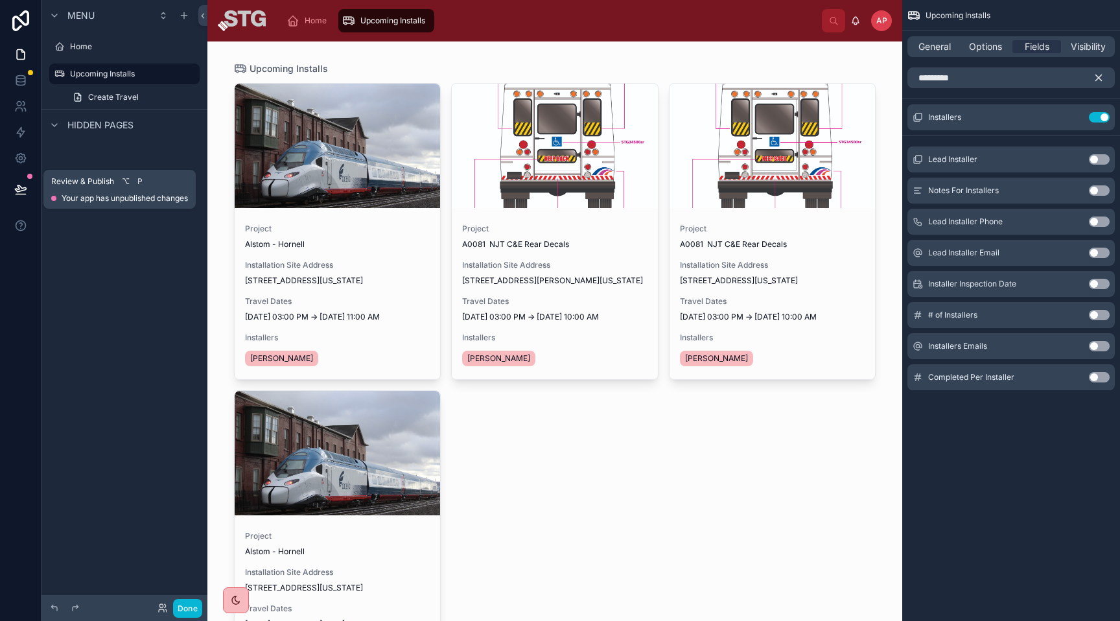
click at [19, 189] on icon at bounding box center [20, 188] width 11 height 6
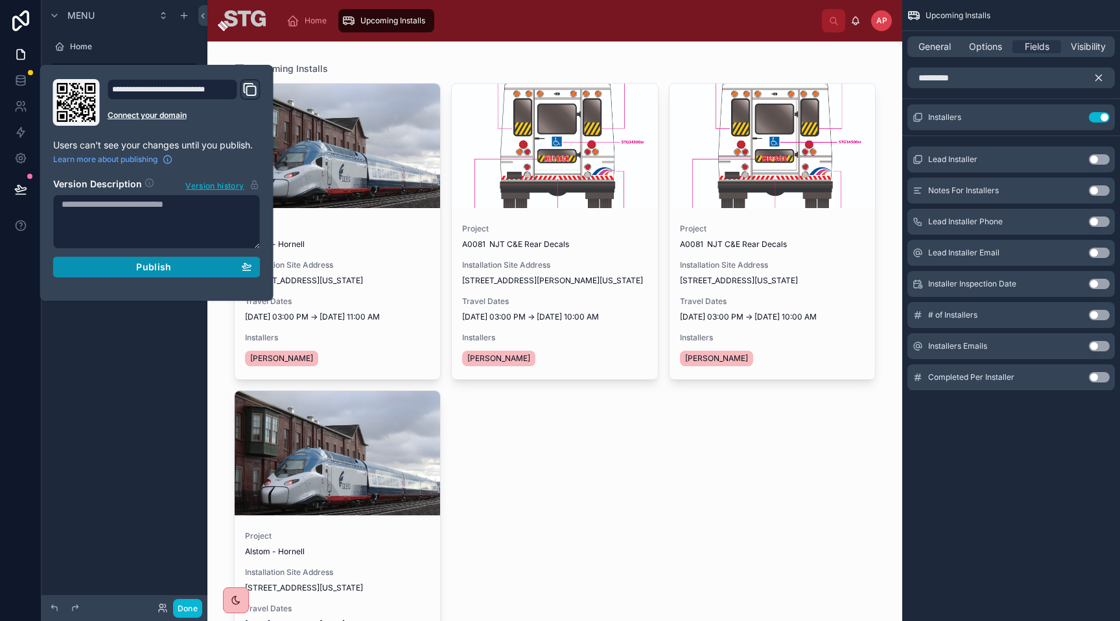
click at [167, 268] on span "Publish" at bounding box center [153, 267] width 35 height 12
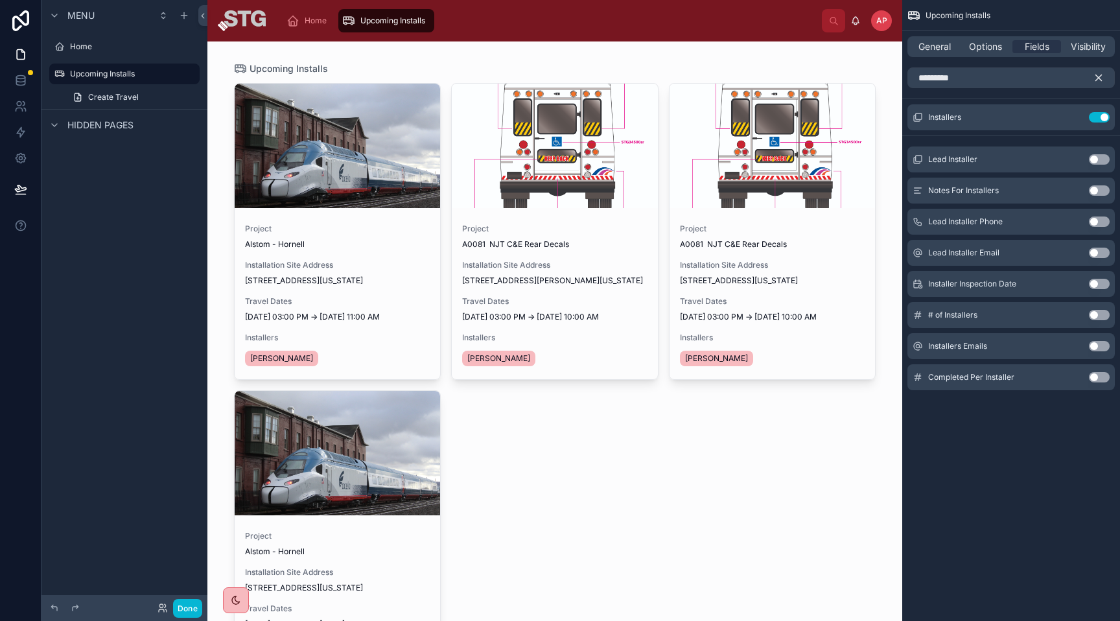
click at [500, 437] on div at bounding box center [555, 405] width 663 height 728
click at [994, 43] on span "Options" at bounding box center [985, 46] width 33 height 13
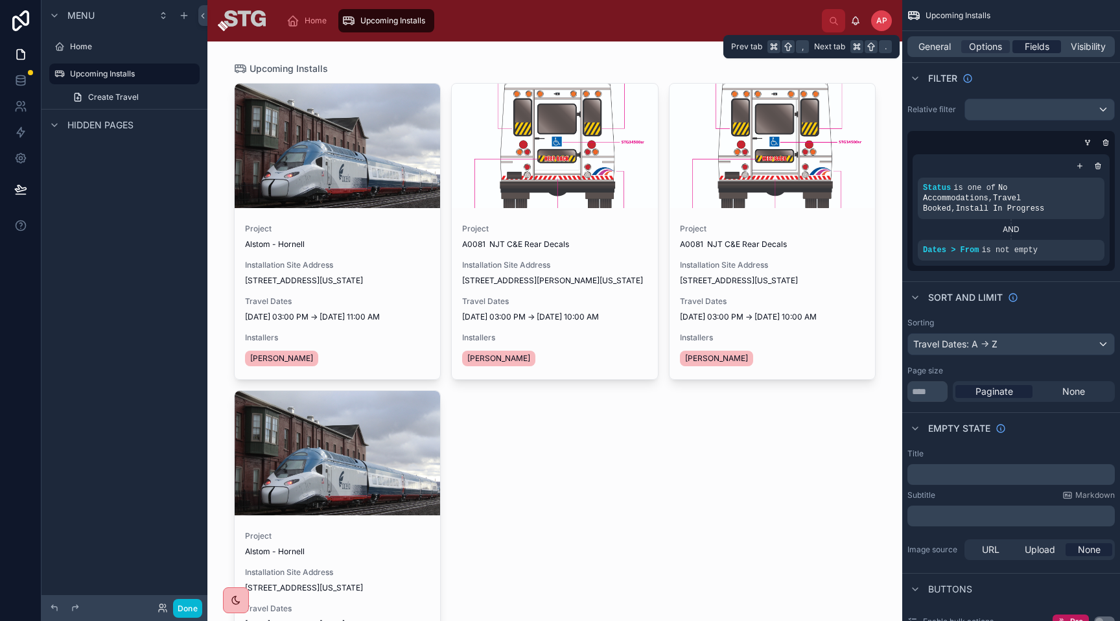
click at [1043, 45] on span "Fields" at bounding box center [1037, 46] width 25 height 13
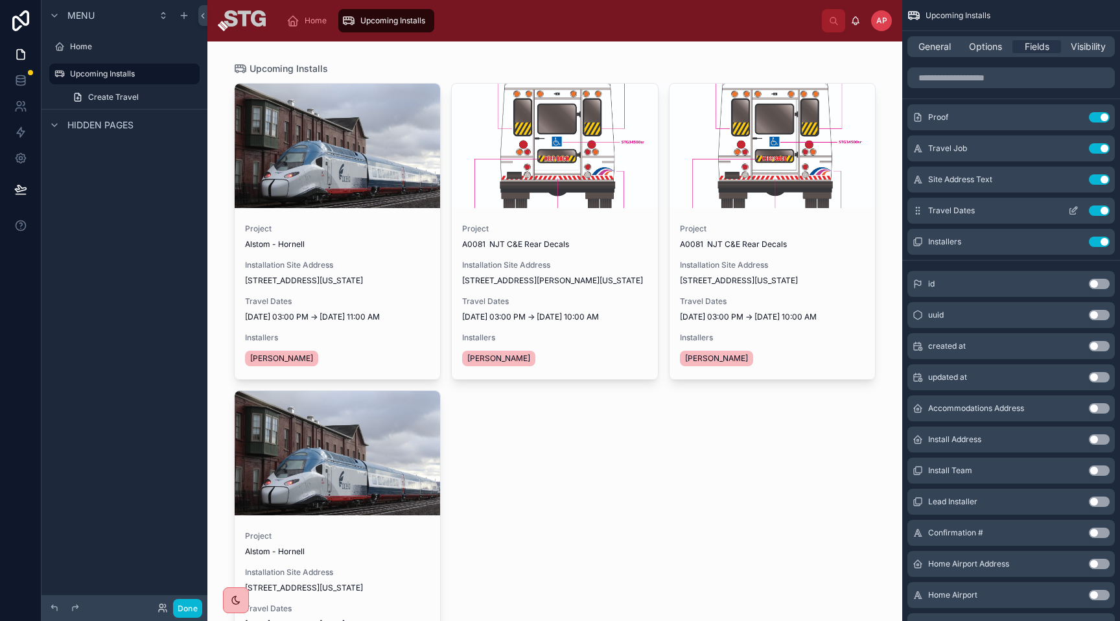
click at [1075, 211] on icon "scrollable content" at bounding box center [1073, 210] width 10 height 10
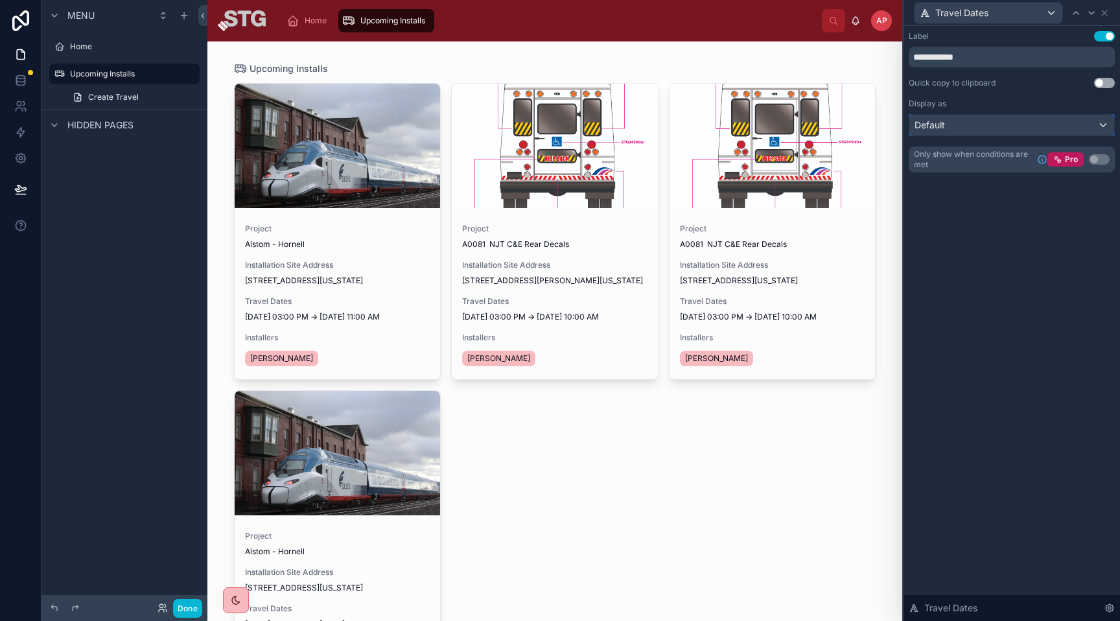
click at [1040, 125] on div "Default" at bounding box center [1011, 125] width 205 height 21
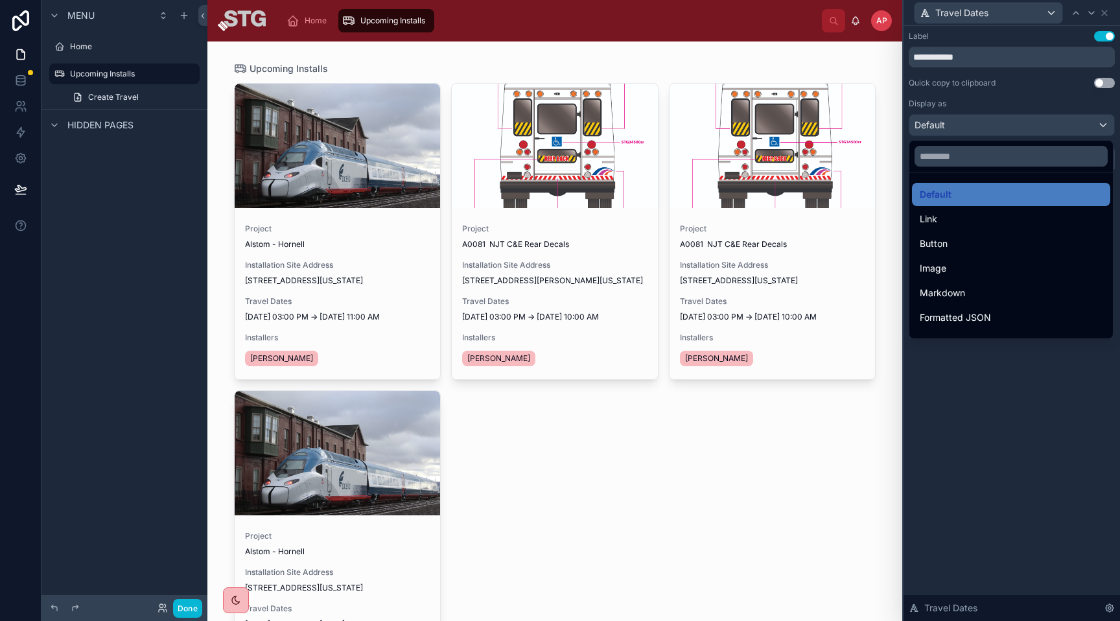
click at [1019, 122] on div at bounding box center [1011, 310] width 216 height 621
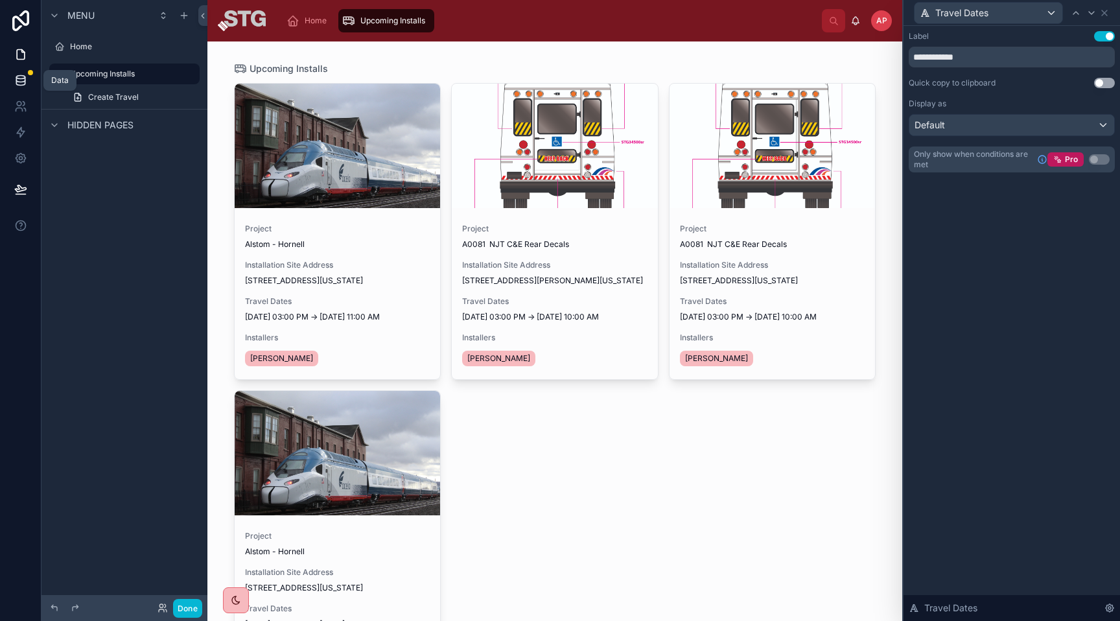
click at [22, 79] on icon at bounding box center [20, 80] width 13 height 13
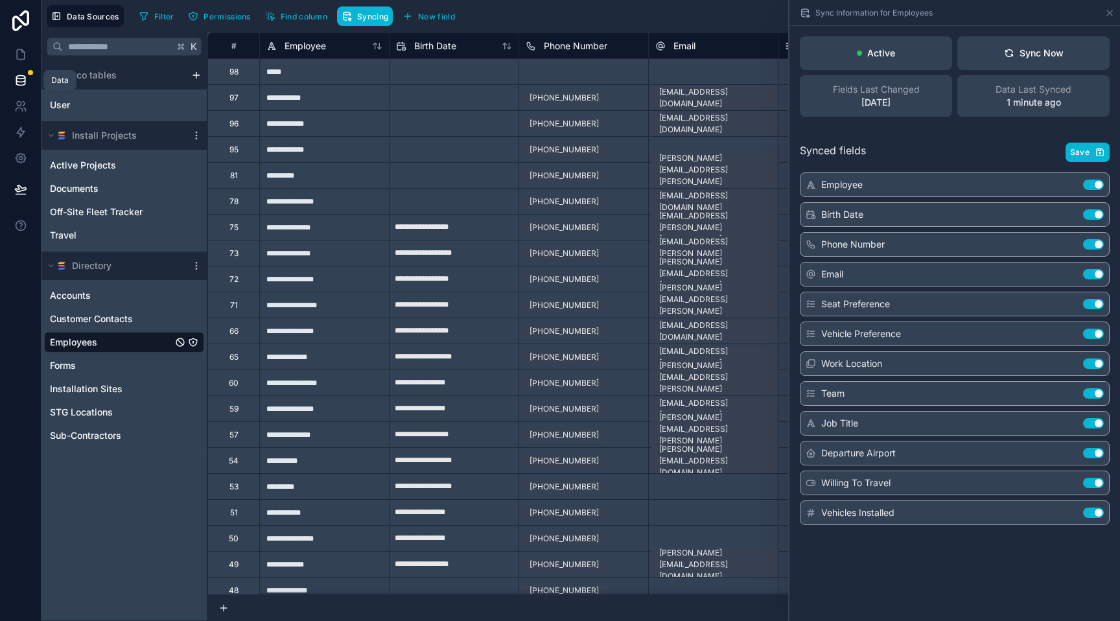
click at [19, 80] on icon at bounding box center [20, 80] width 13 height 13
click at [18, 51] on icon at bounding box center [20, 54] width 13 height 13
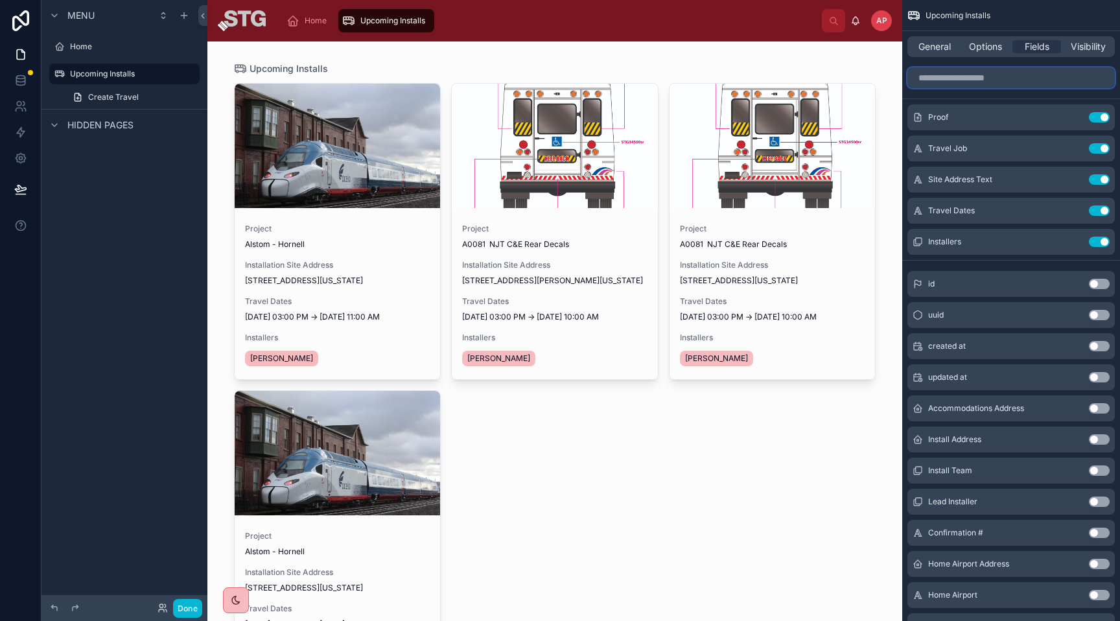
click at [962, 80] on input "scrollable content" at bounding box center [1010, 77] width 207 height 21
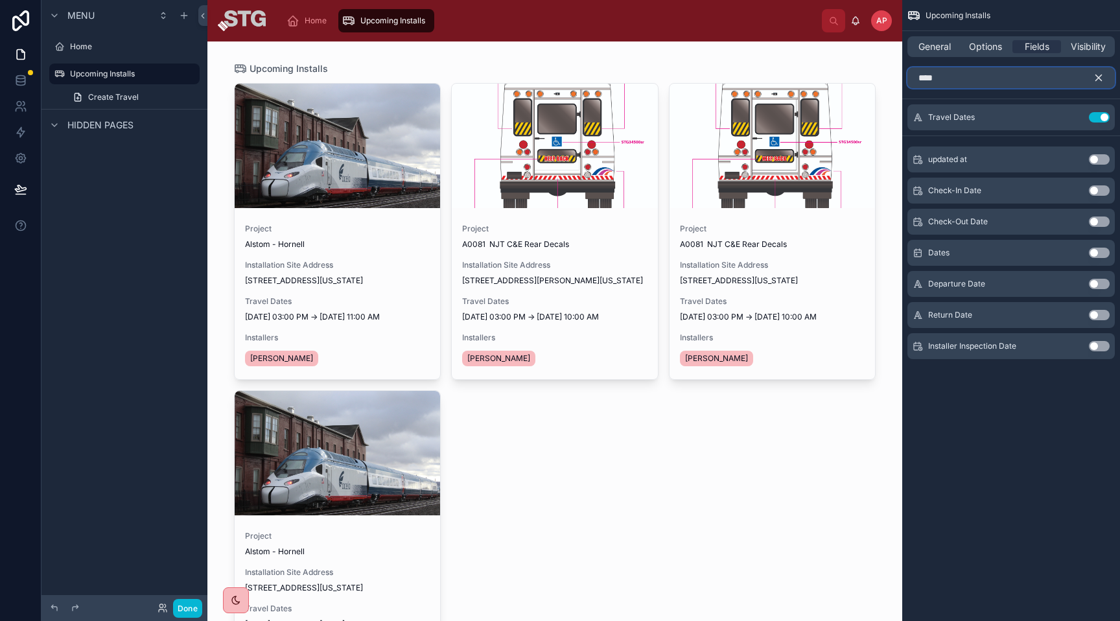
type input "****"
click at [1097, 255] on button "Use setting" at bounding box center [1099, 253] width 21 height 10
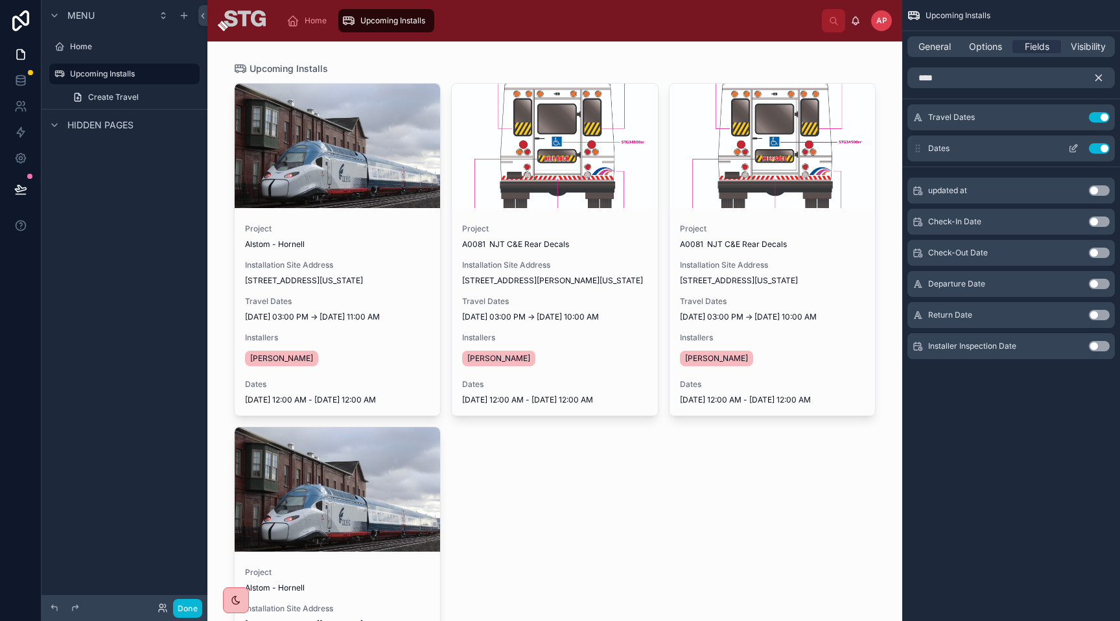
click at [1102, 149] on button "Use setting" at bounding box center [1099, 148] width 21 height 10
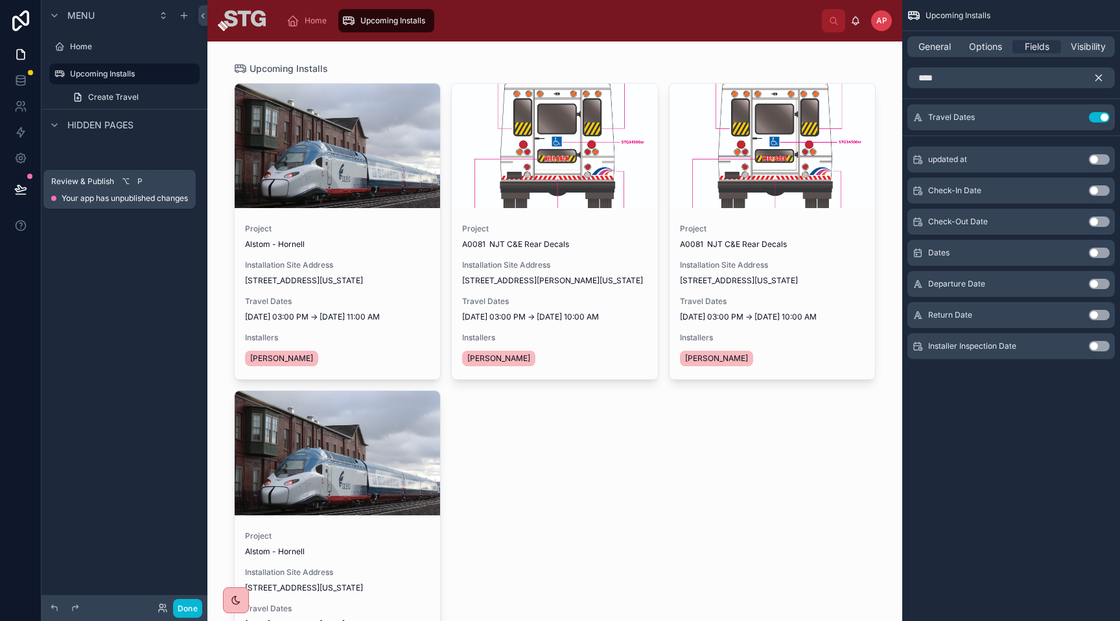
click at [14, 183] on icon at bounding box center [20, 189] width 13 height 13
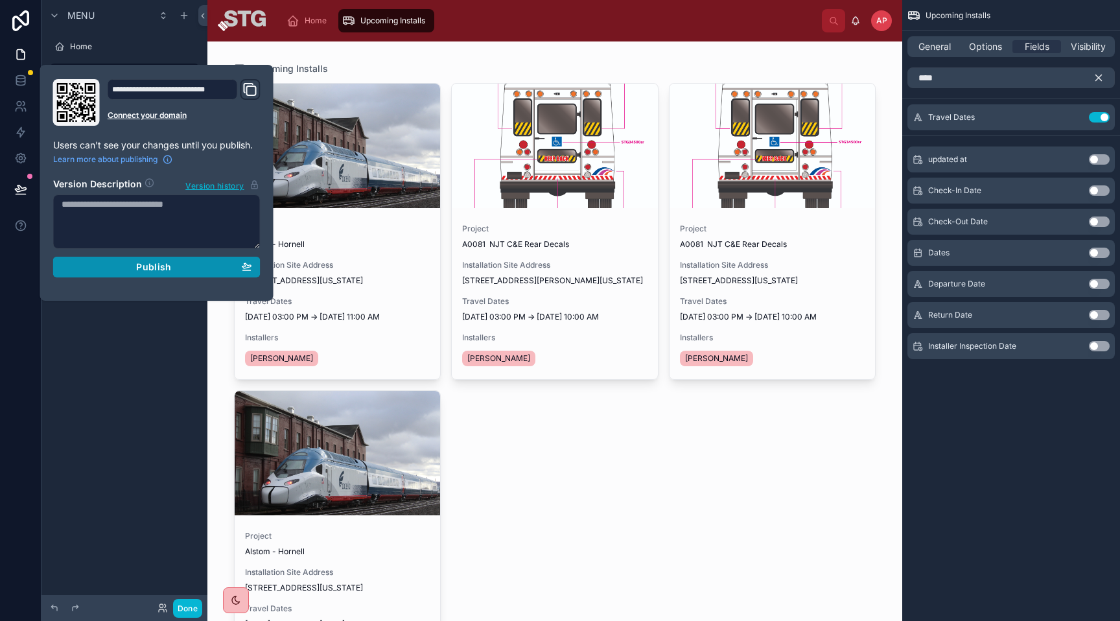
click at [197, 266] on div "Publish" at bounding box center [157, 267] width 191 height 12
